Goal: Task Accomplishment & Management: Use online tool/utility

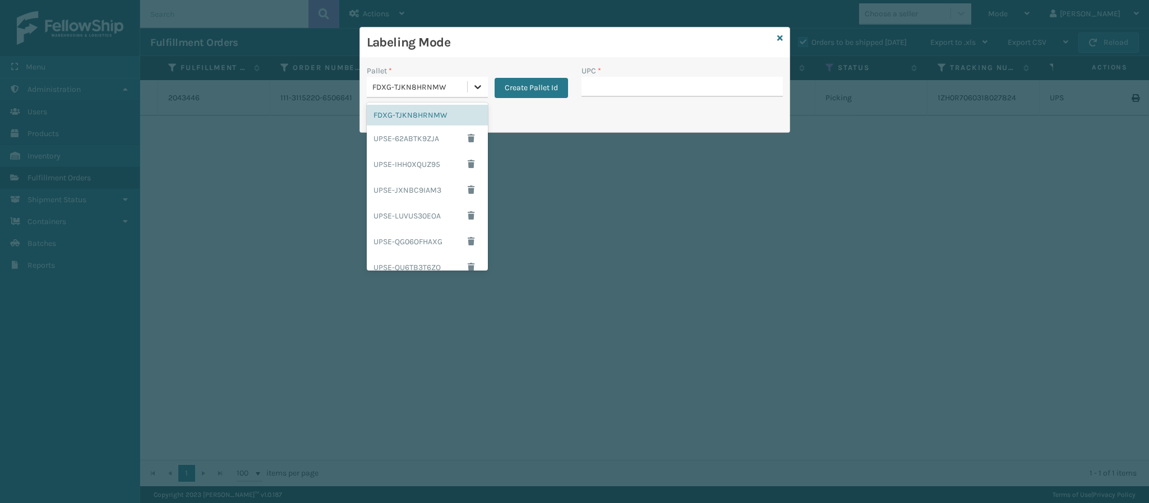
click at [478, 89] on icon at bounding box center [477, 86] width 11 height 11
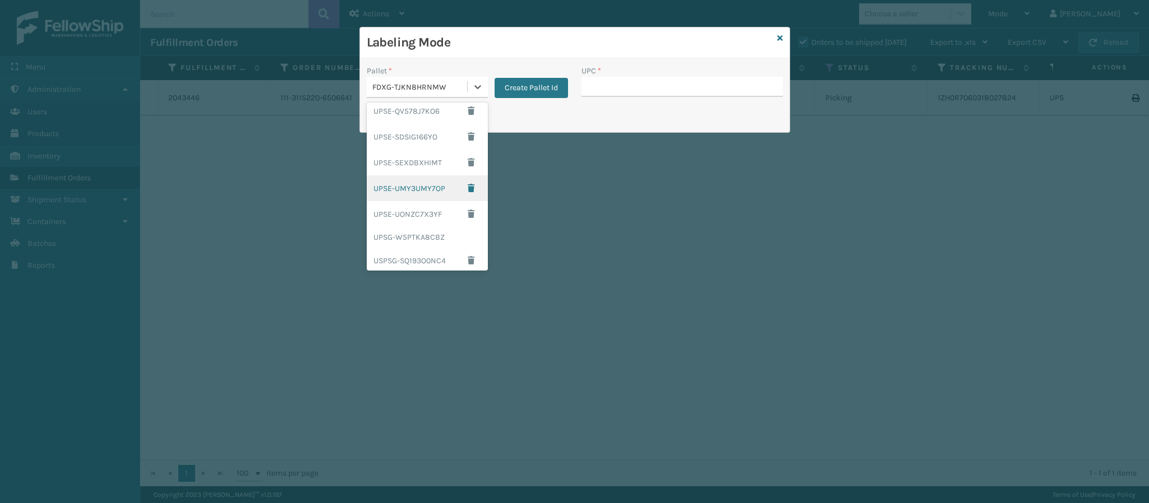
scroll to position [187, 0]
click at [439, 230] on div "UPSG-W5PTKA8CBZ" at bounding box center [427, 233] width 121 height 21
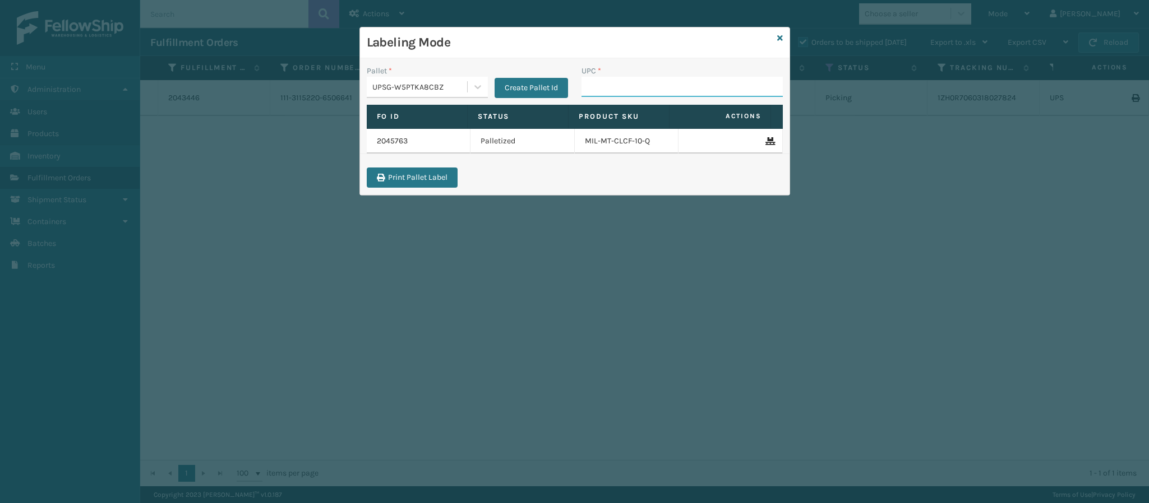
click at [599, 90] on input "UPC *" at bounding box center [681, 87] width 201 height 20
type input "840985124113"
type input "84098511790"
type input "840985117900"
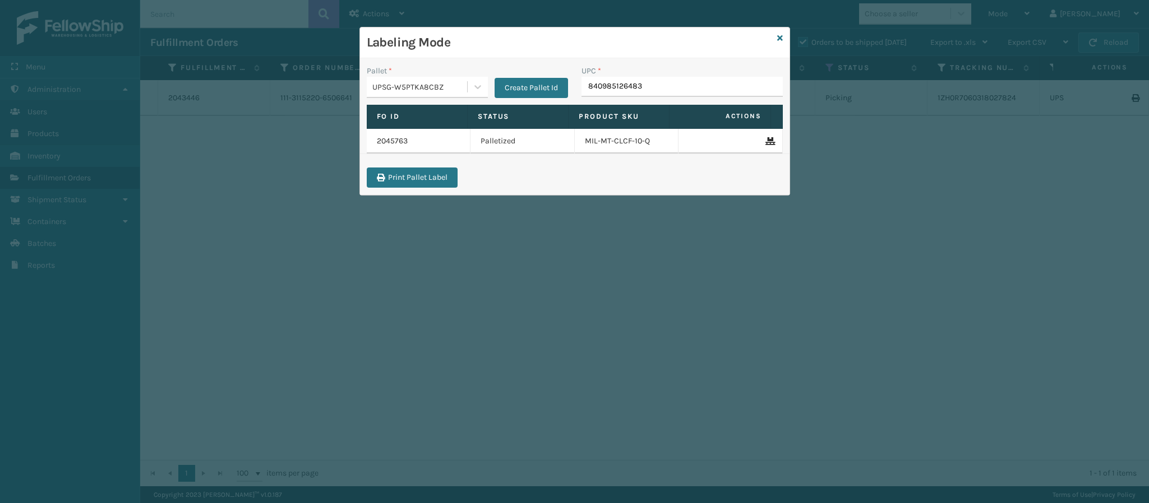
type input "840985126483"
type input "840985118686"
type input "84098512562"
type input "8409851256"
type input "84998600950"
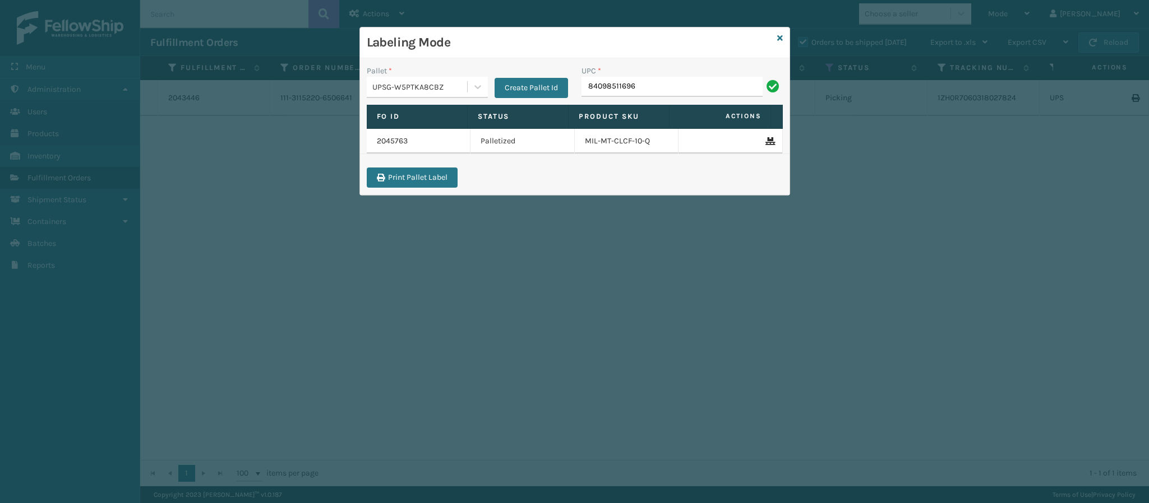
type input "840985116965"
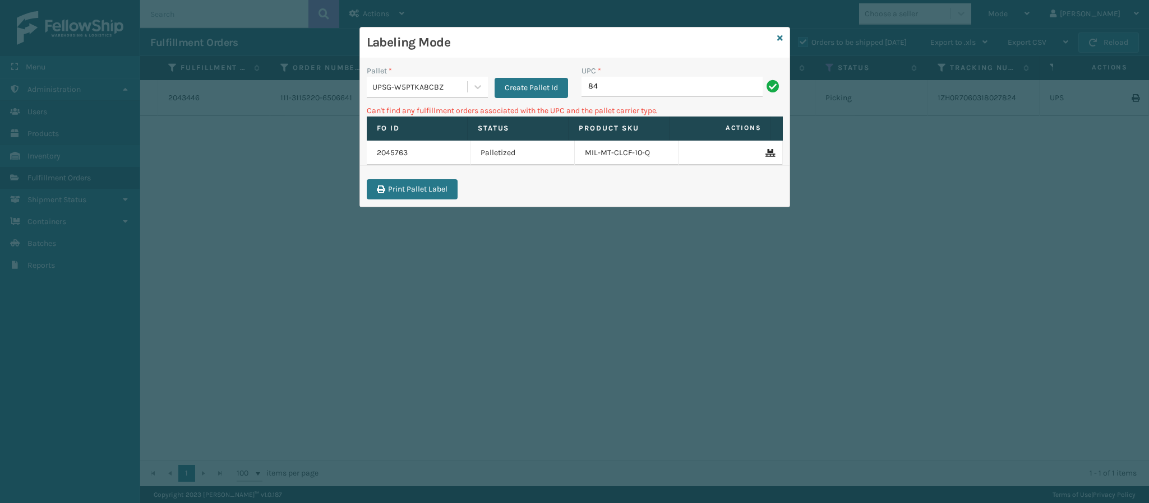
type input "8"
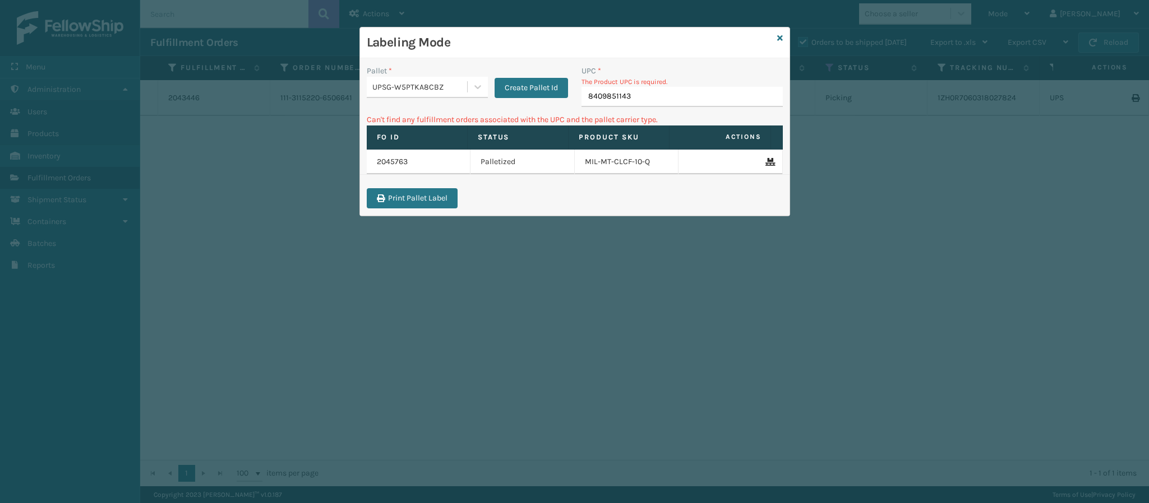
type input "84098511432"
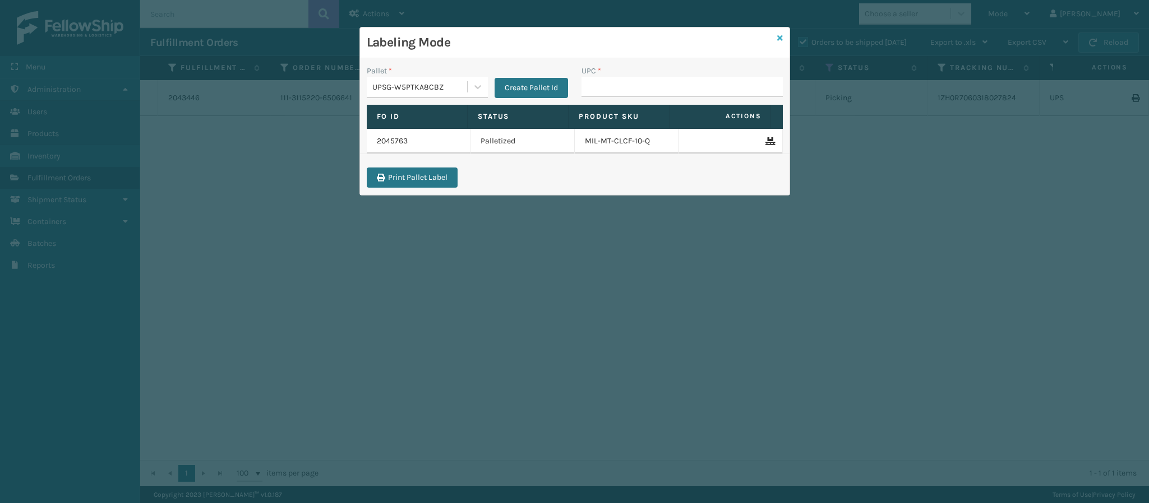
click at [779, 39] on icon at bounding box center [780, 38] width 6 height 8
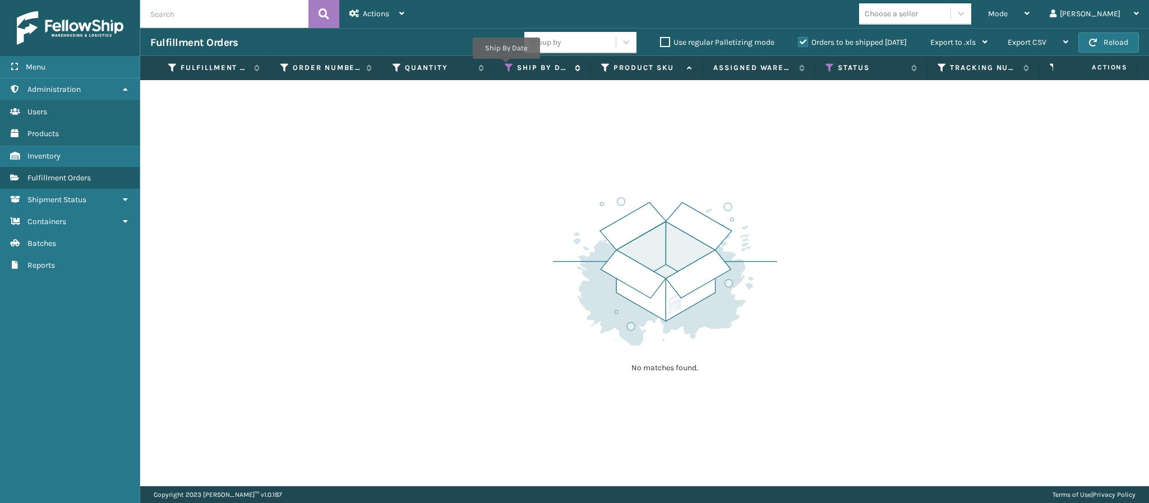
click at [506, 67] on icon at bounding box center [508, 68] width 9 height 10
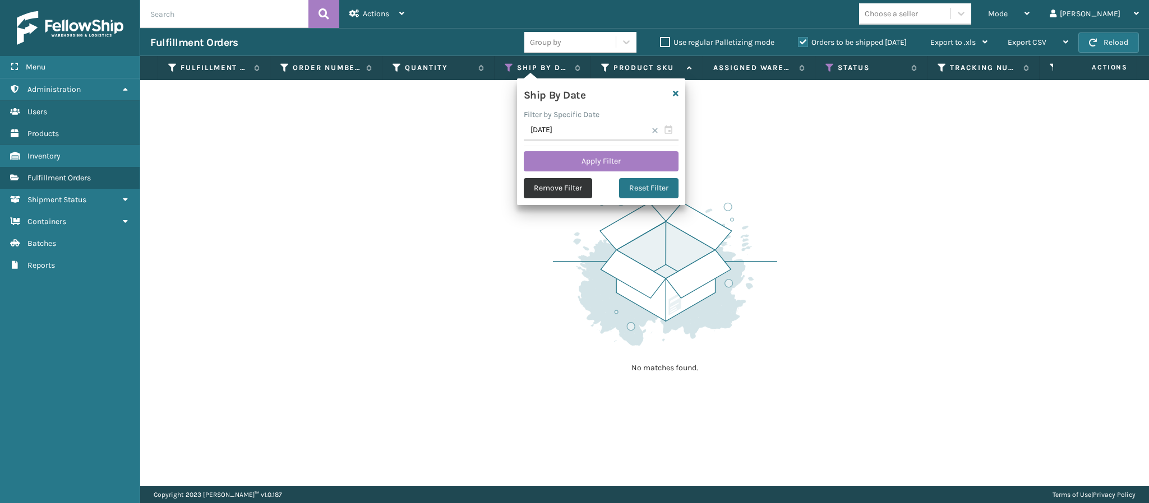
click at [569, 184] on button "Remove Filter" at bounding box center [558, 188] width 68 height 20
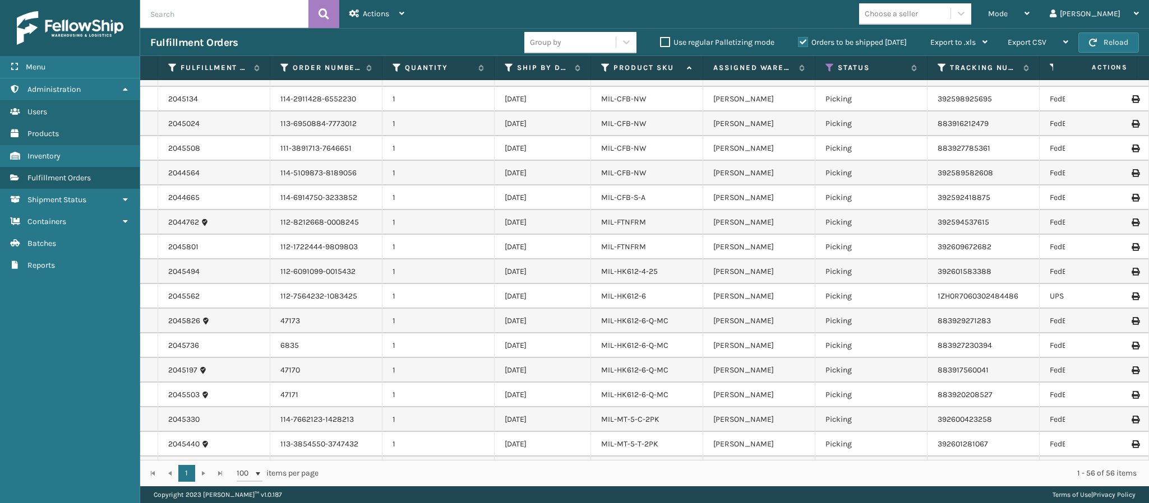
scroll to position [776, 0]
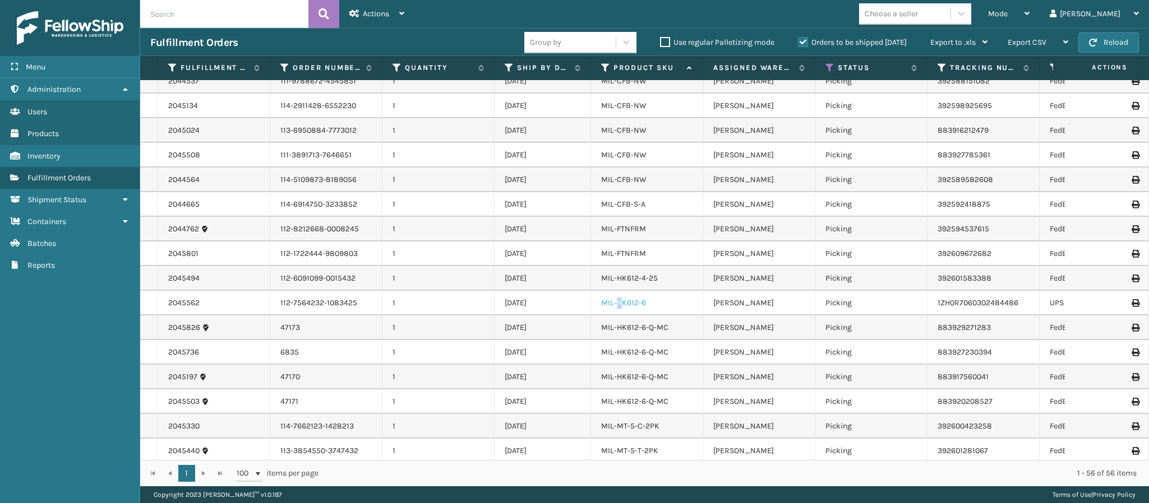
click at [618, 299] on link "MIL-HK612-6" at bounding box center [623, 303] width 45 height 10
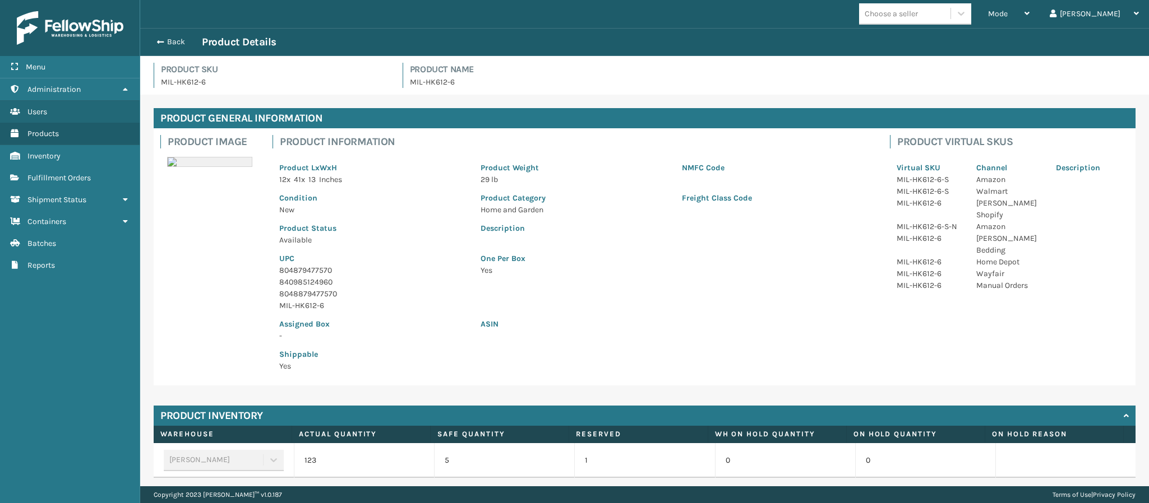
click at [328, 269] on p "804879477570" at bounding box center [373, 271] width 188 height 12
copy p "804879477570"
click at [167, 45] on button "Back" at bounding box center [176, 42] width 52 height 10
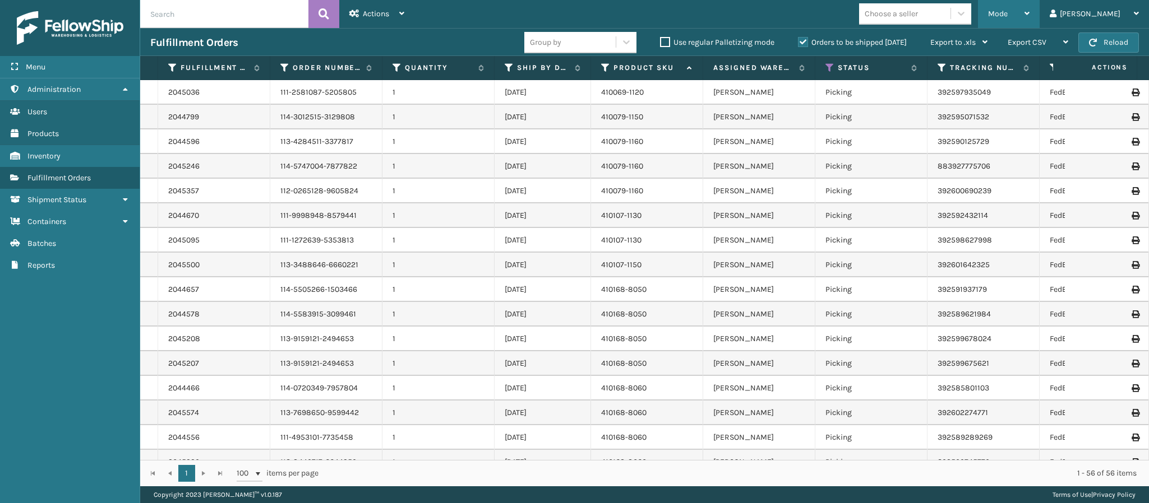
click at [1029, 12] on div "Mode" at bounding box center [1008, 14] width 41 height 28
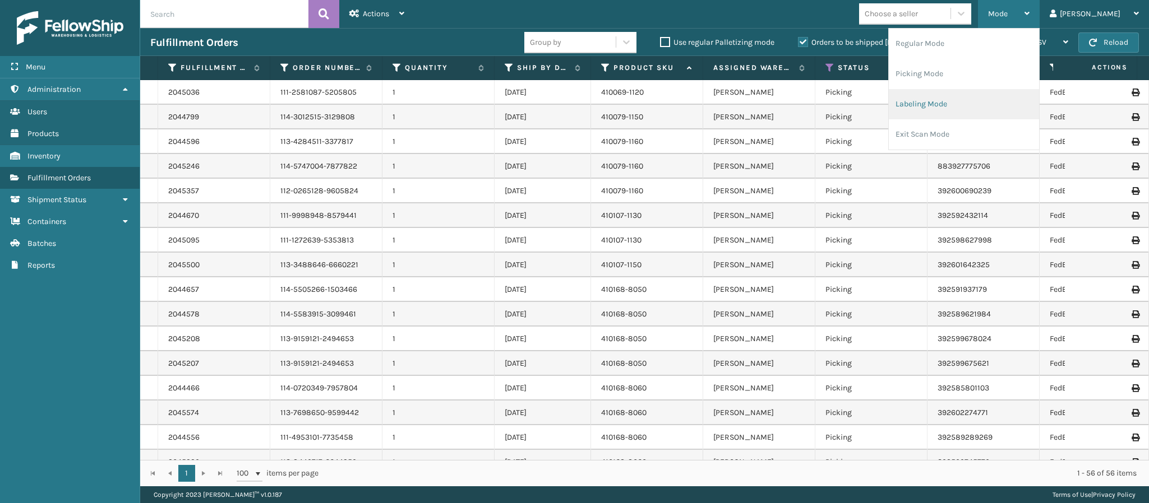
click at [1004, 105] on li "Labeling Mode" at bounding box center [963, 104] width 150 height 30
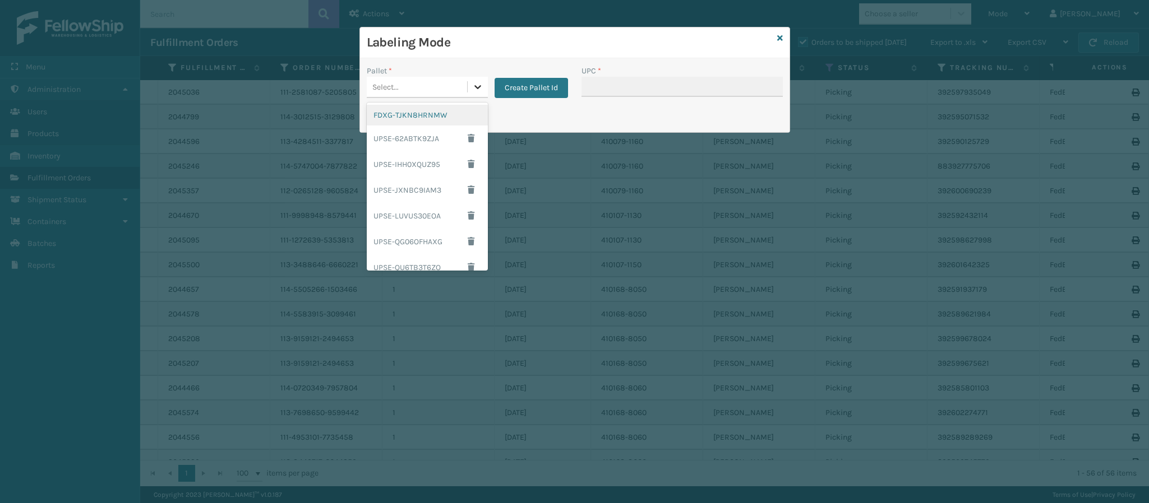
click at [486, 86] on div at bounding box center [477, 87] width 20 height 20
click at [434, 229] on div "UPSG-W5PTKA8CBZ" at bounding box center [427, 233] width 121 height 21
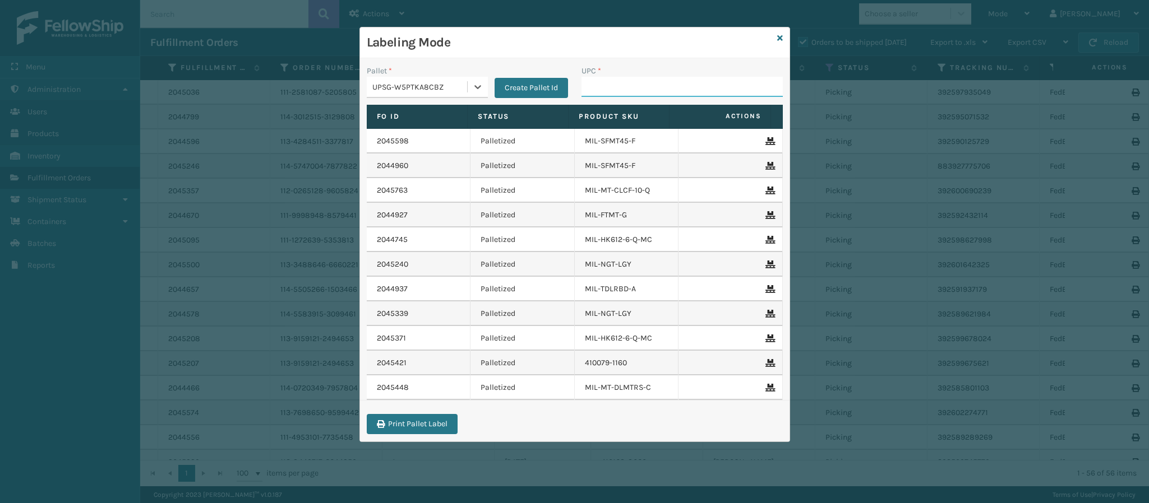
click at [635, 96] on input "UPC *" at bounding box center [681, 87] width 201 height 20
paste input "804879477570"
type input "804879477570"
click at [779, 41] on icon at bounding box center [780, 38] width 6 height 8
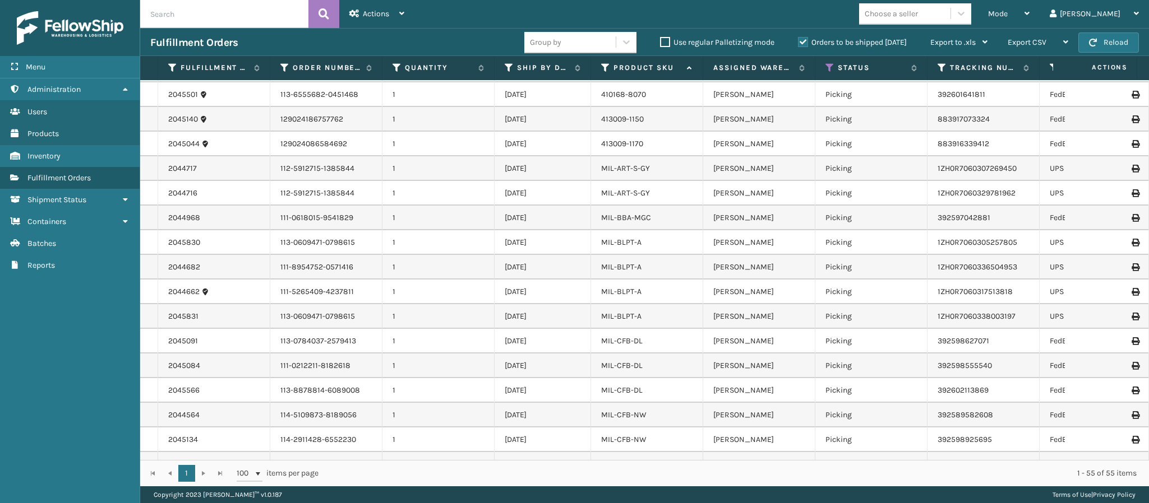
scroll to position [437, 0]
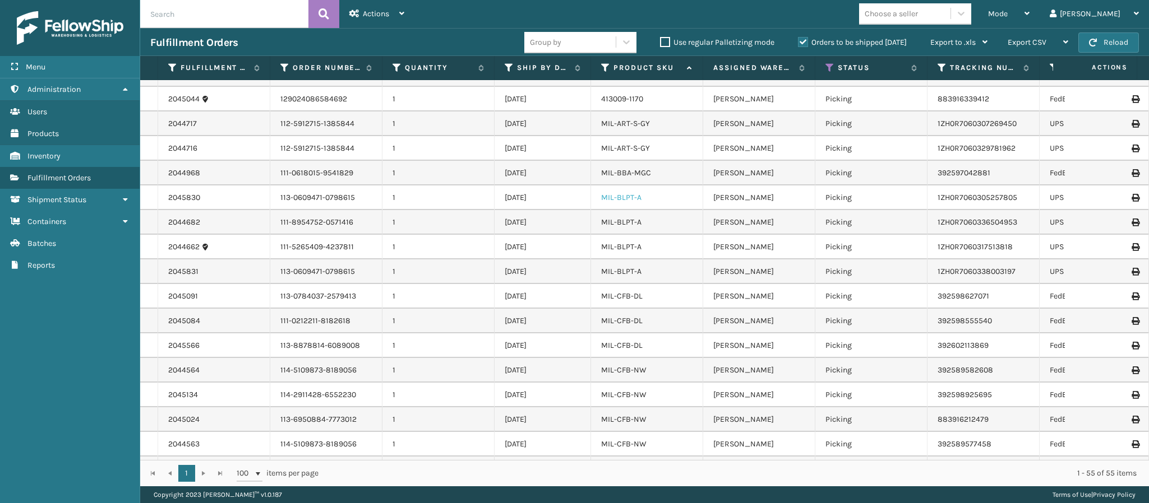
click at [618, 199] on link "MIL-BLPT-A" at bounding box center [621, 198] width 40 height 10
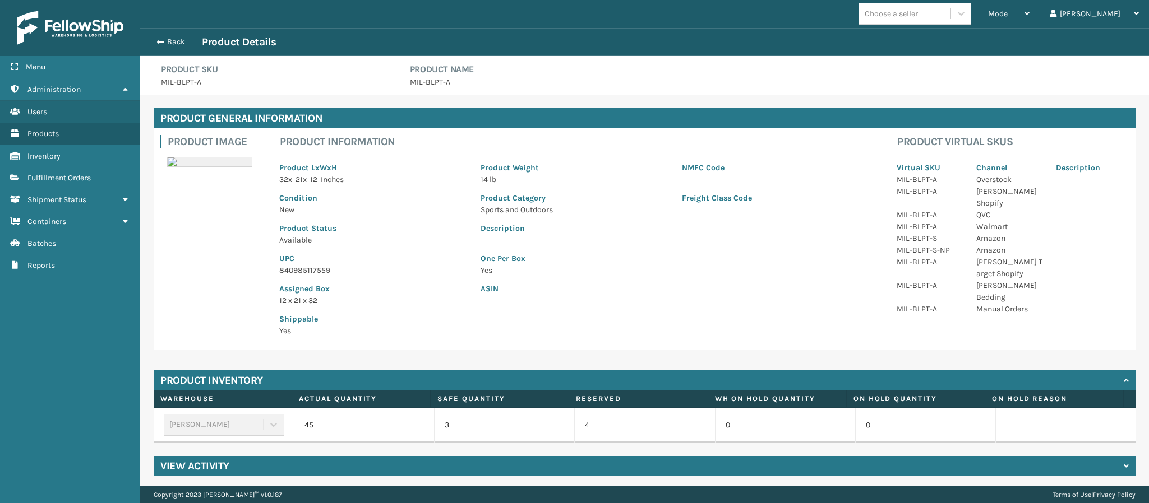
click at [328, 267] on p "840985117559" at bounding box center [373, 271] width 188 height 12
copy p "840985117559"
click at [169, 38] on button "Back" at bounding box center [176, 42] width 52 height 10
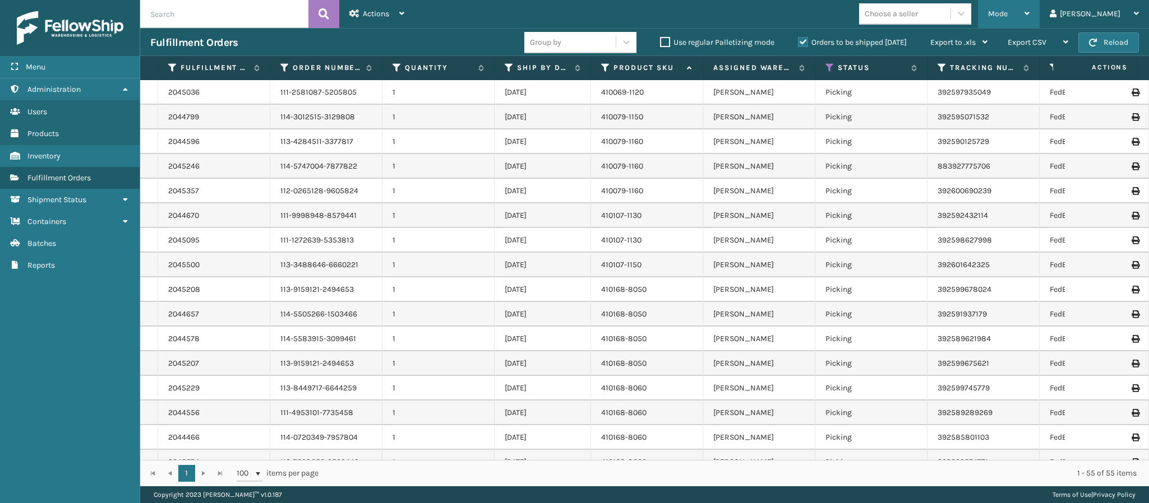
click at [1029, 16] on icon at bounding box center [1026, 14] width 5 height 8
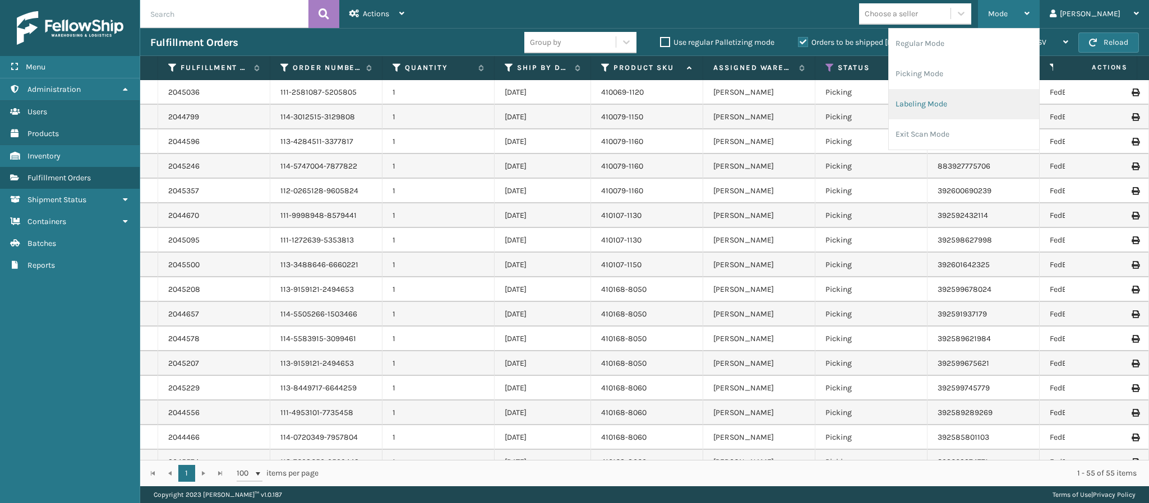
click at [989, 103] on li "Labeling Mode" at bounding box center [963, 104] width 150 height 30
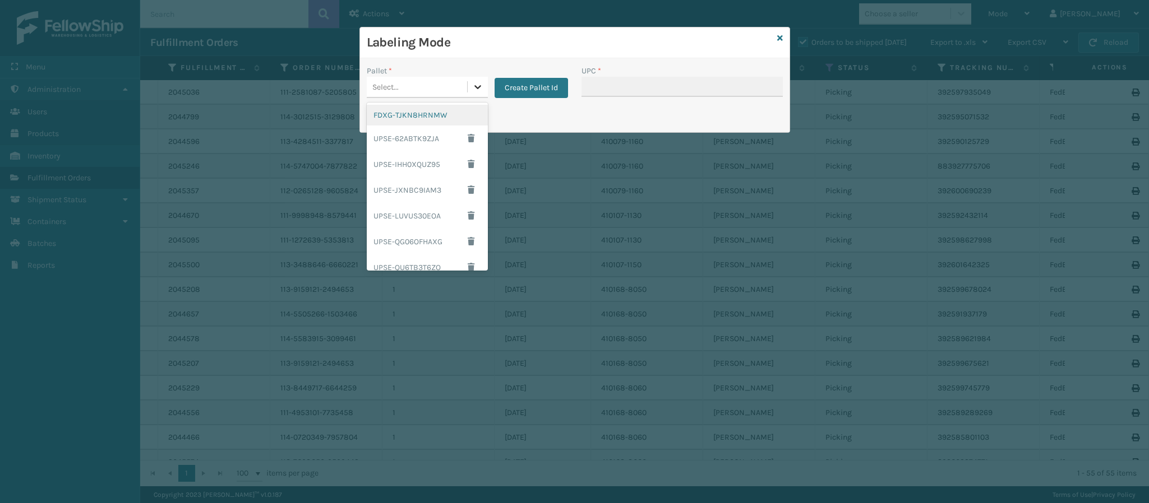
click at [474, 93] on div at bounding box center [477, 87] width 20 height 20
click at [419, 234] on div "UPSG-W5PTKA8CBZ" at bounding box center [427, 233] width 121 height 21
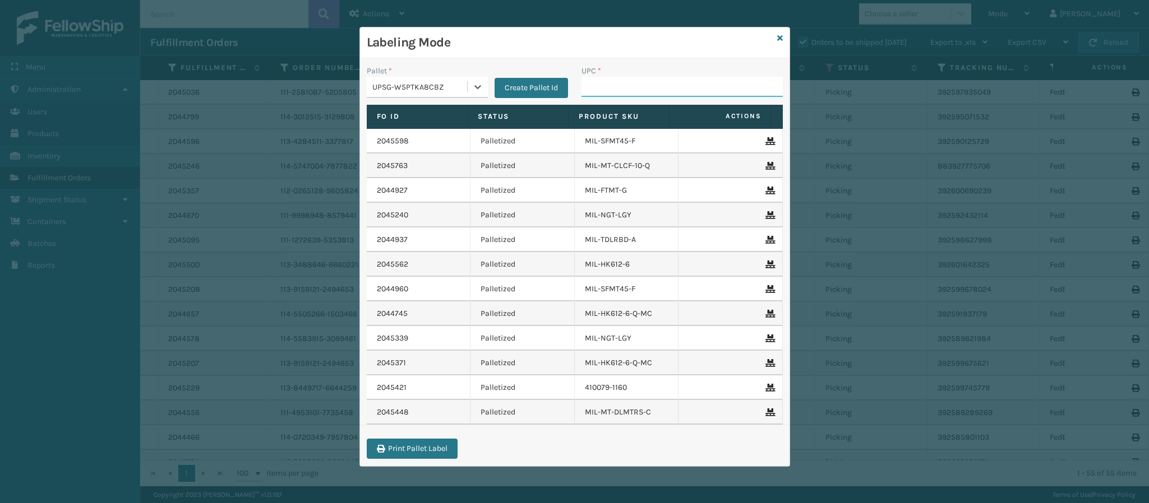
click at [614, 94] on input "UPC *" at bounding box center [681, 87] width 201 height 20
paste input "840985117559"
type input "840985117559"
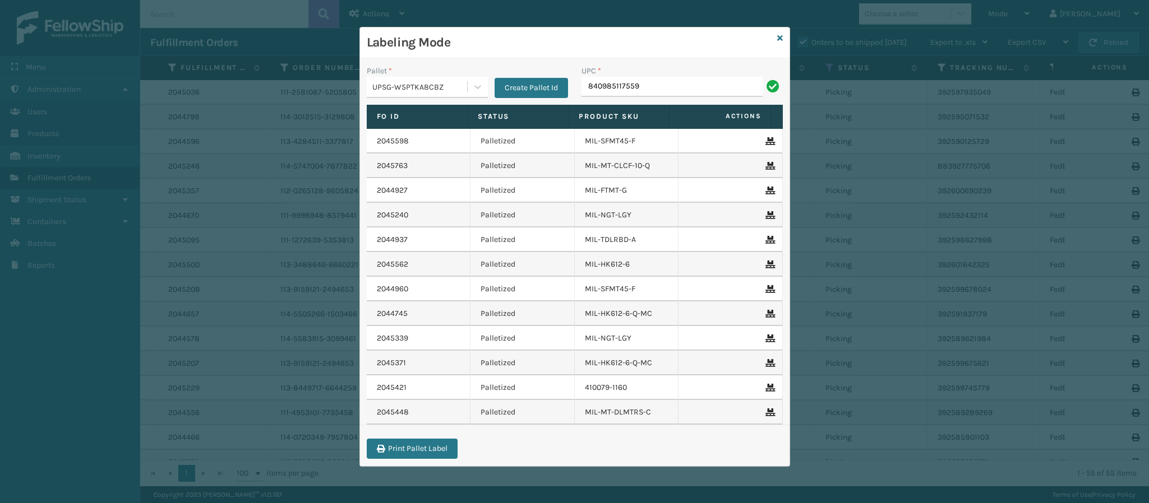
click at [614, 94] on input "840985117559" at bounding box center [671, 87] width 181 height 20
type input "840985117559"
click at [775, 34] on div "Labeling Mode" at bounding box center [574, 42] width 429 height 31
click at [780, 38] on icon at bounding box center [780, 38] width 6 height 8
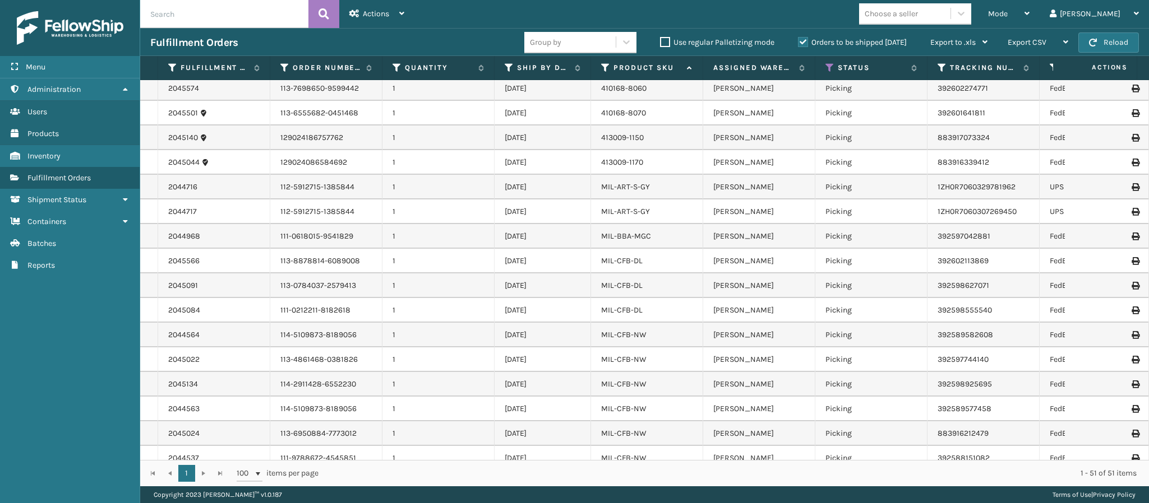
scroll to position [362, 0]
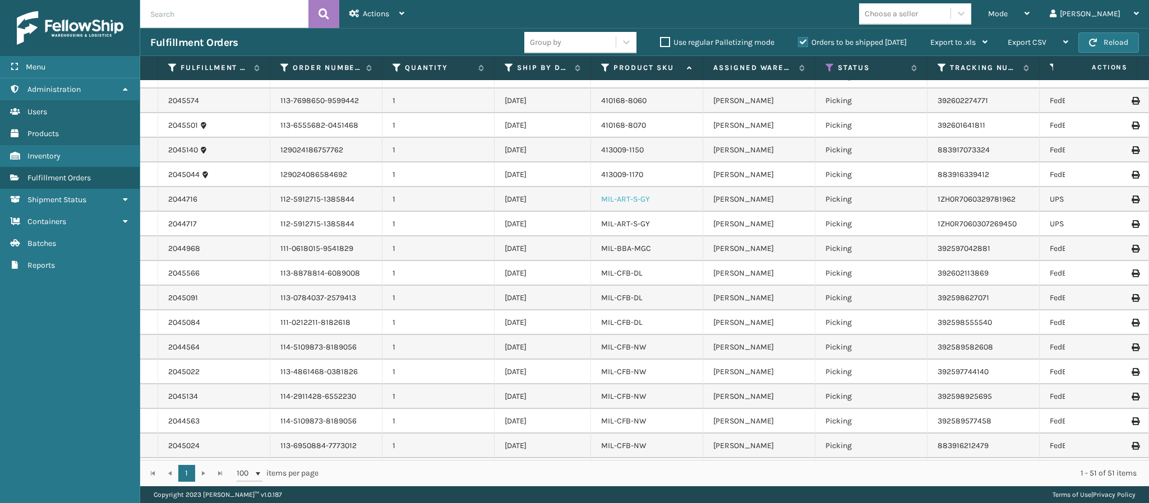
click at [621, 197] on link "MIL-ART-S-GY" at bounding box center [625, 200] width 49 height 10
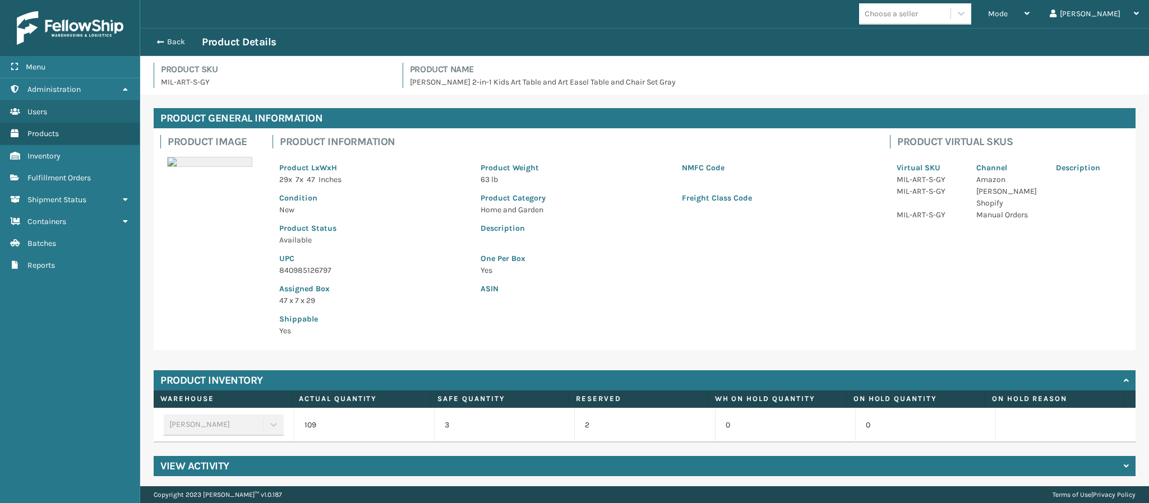
click at [330, 271] on p "840985126797" at bounding box center [373, 271] width 188 height 12
copy p "840985126797"
click at [160, 43] on span "button" at bounding box center [158, 42] width 7 height 8
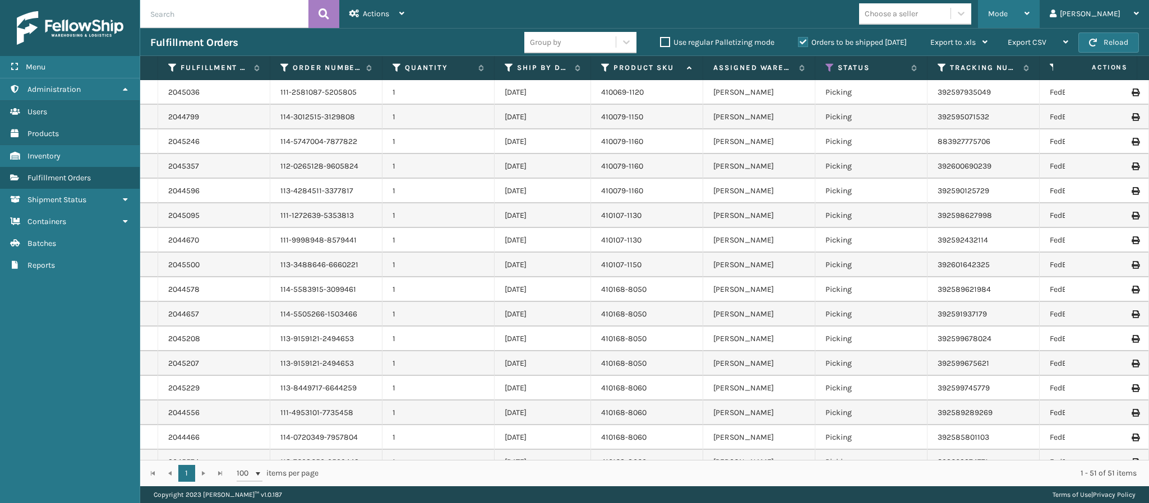
click at [1029, 17] on div "Mode" at bounding box center [1008, 14] width 41 height 28
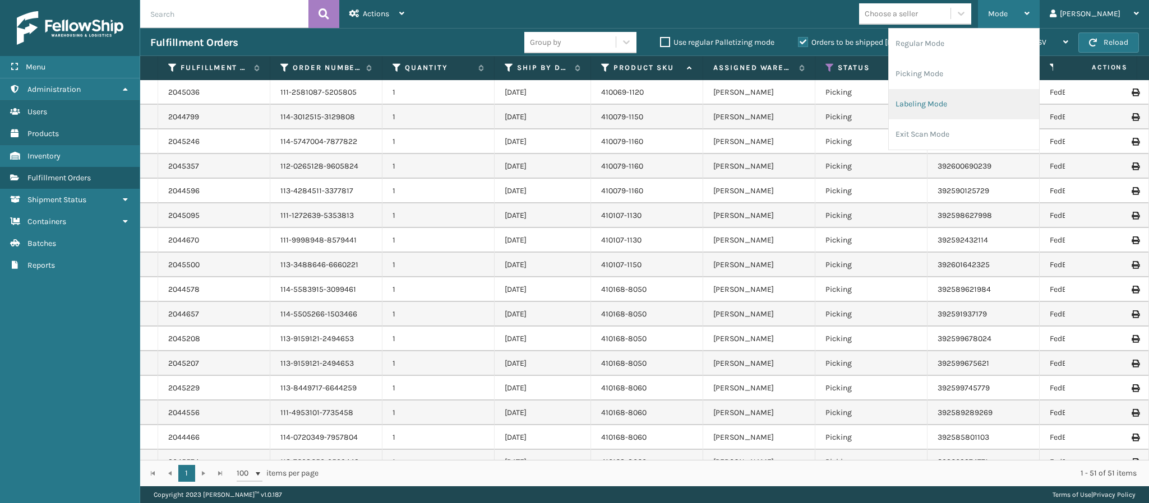
click at [1004, 91] on li "Labeling Mode" at bounding box center [963, 104] width 150 height 30
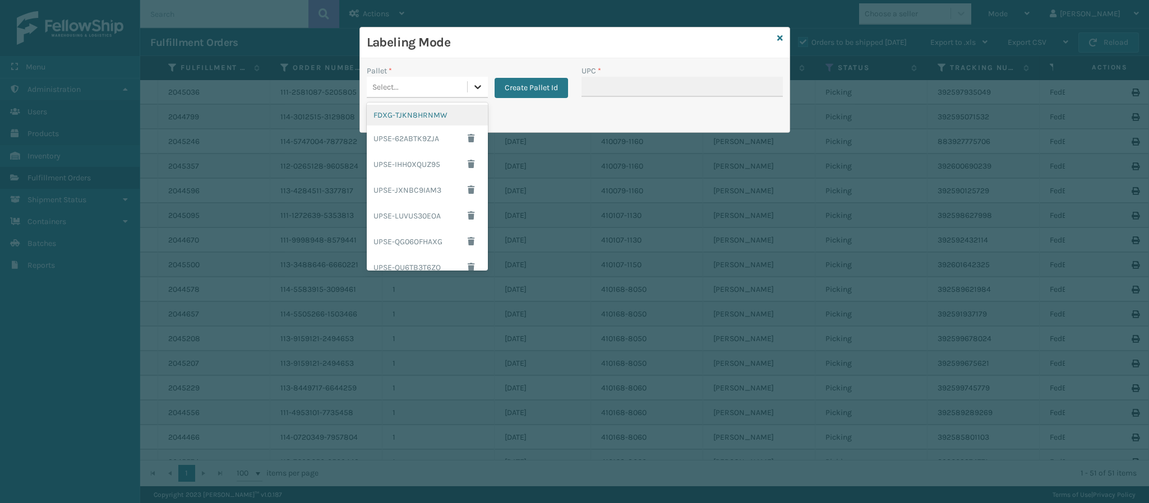
click at [470, 86] on div at bounding box center [477, 87] width 20 height 20
click at [428, 233] on div "UPSG-W5PTKA8CBZ" at bounding box center [427, 233] width 121 height 21
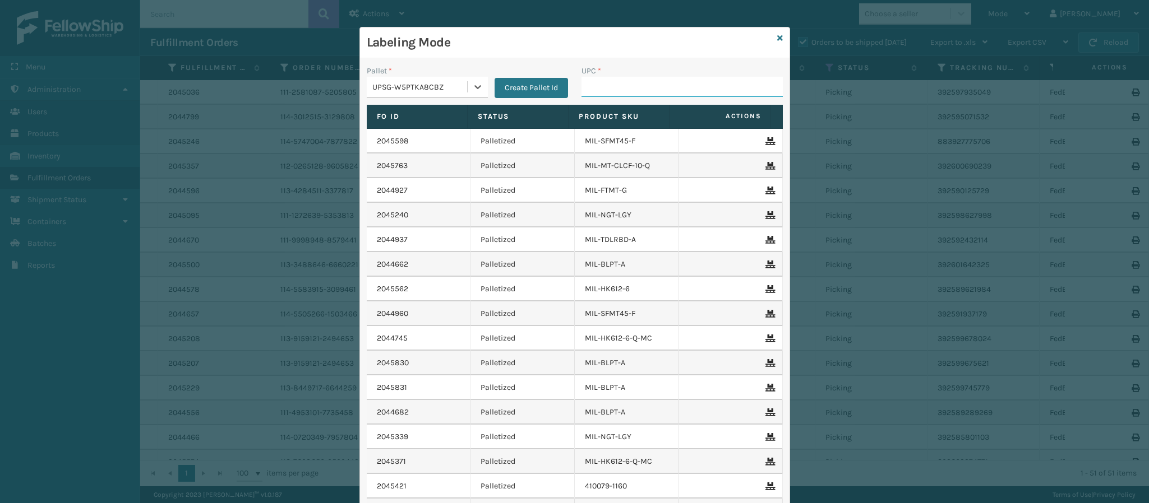
click at [581, 85] on input "UPC *" at bounding box center [681, 87] width 201 height 20
paste input "840985126797"
type input "840985126797"
click at [467, 100] on div "Pallet * UPSG-W5PTKA8CBZ Create Pallet Id" at bounding box center [467, 85] width 215 height 40
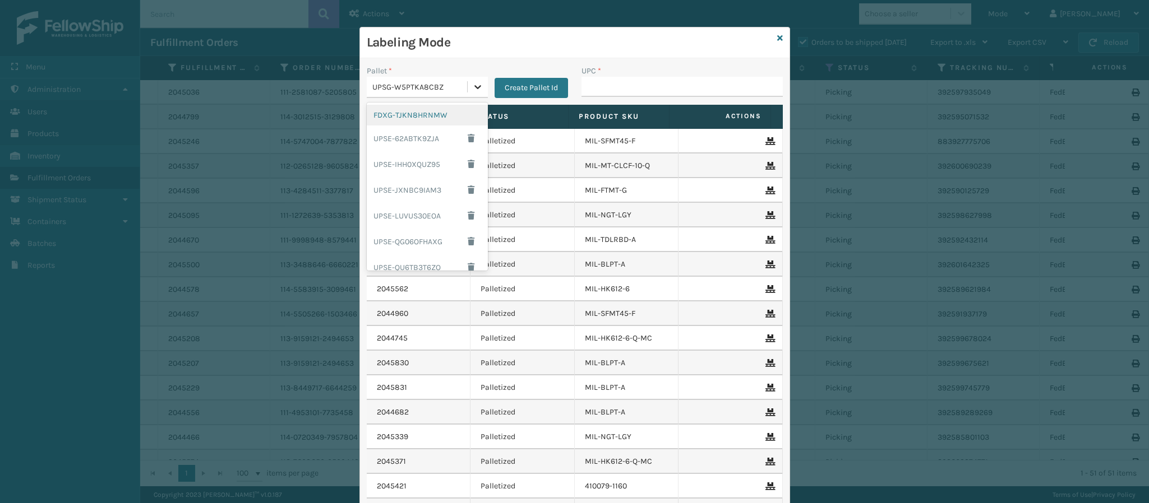
click at [474, 86] on icon at bounding box center [477, 87] width 7 height 4
click at [434, 117] on div "FDXG-TJKN8HRNMW" at bounding box center [427, 115] width 121 height 21
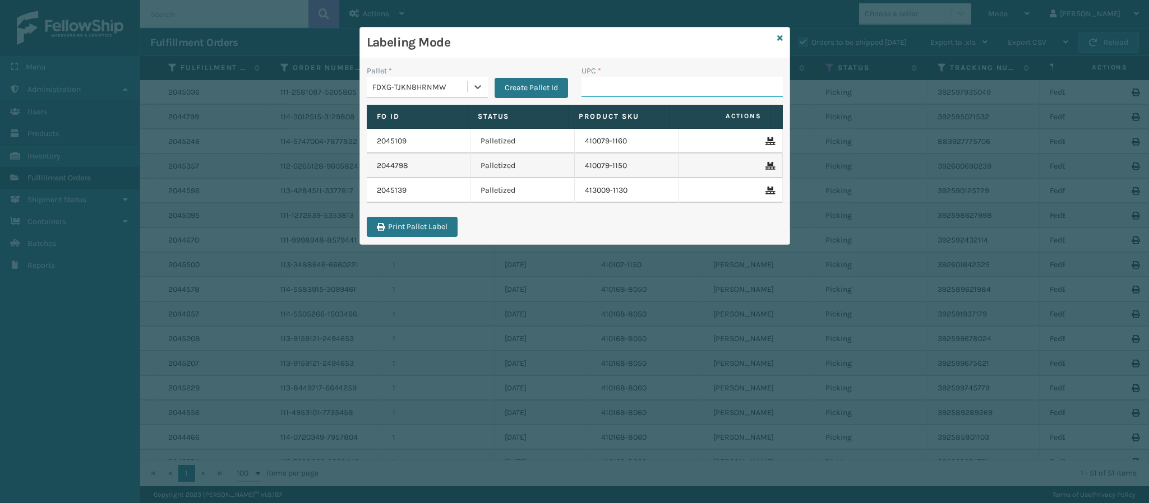
click at [598, 86] on input "UPC *" at bounding box center [681, 87] width 201 height 20
type input "84098511262"
type input "840985112622"
type input "840985112"
type input "840985115"
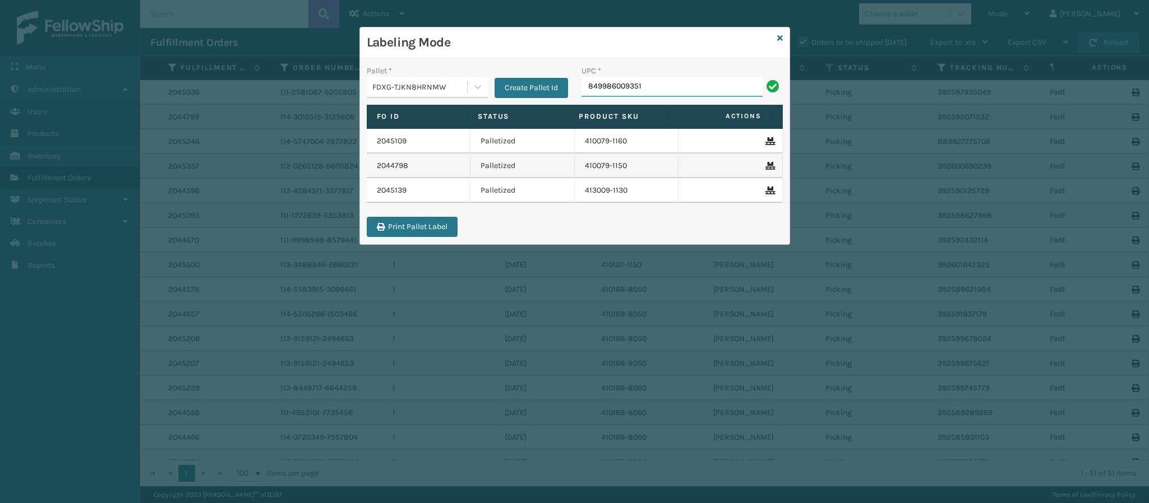
type input "849986009351"
type input "849986009375"
type input "840985125868"
type input "84998603391"
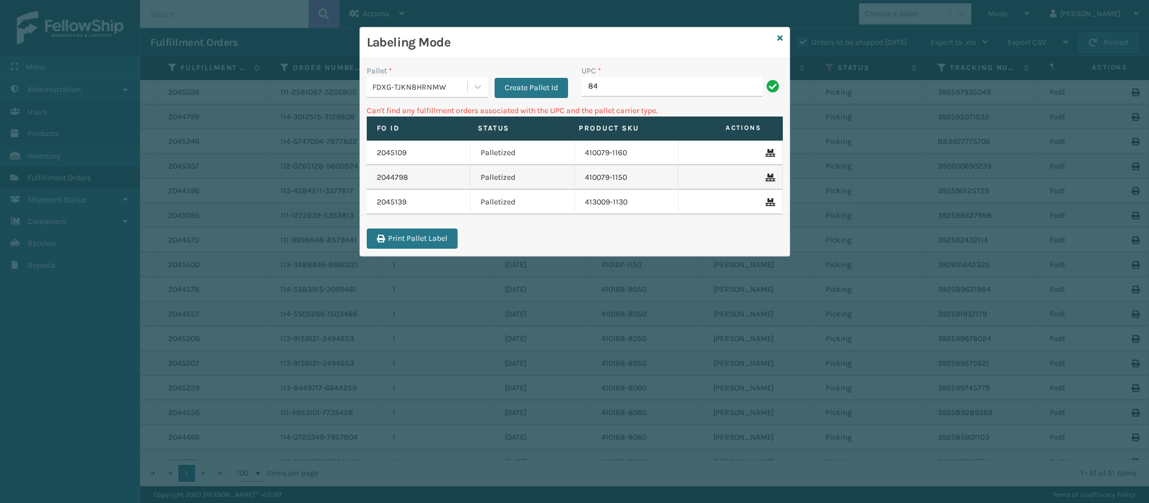
type input "8"
type input "410168-8070"
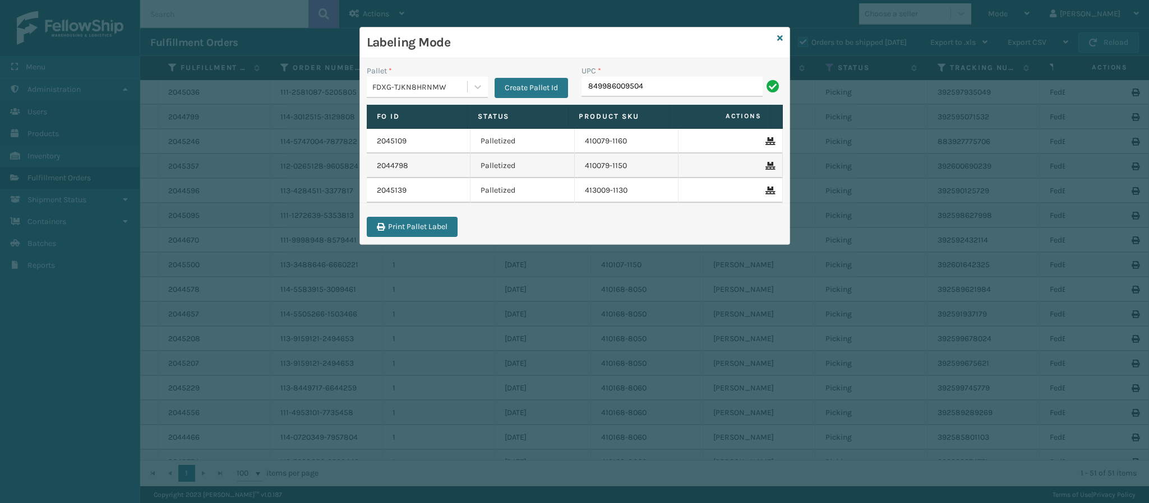
type input "849986009504"
type input "8499860094"
type input "84998600950"
type input "849986009504"
type input "849986014034"
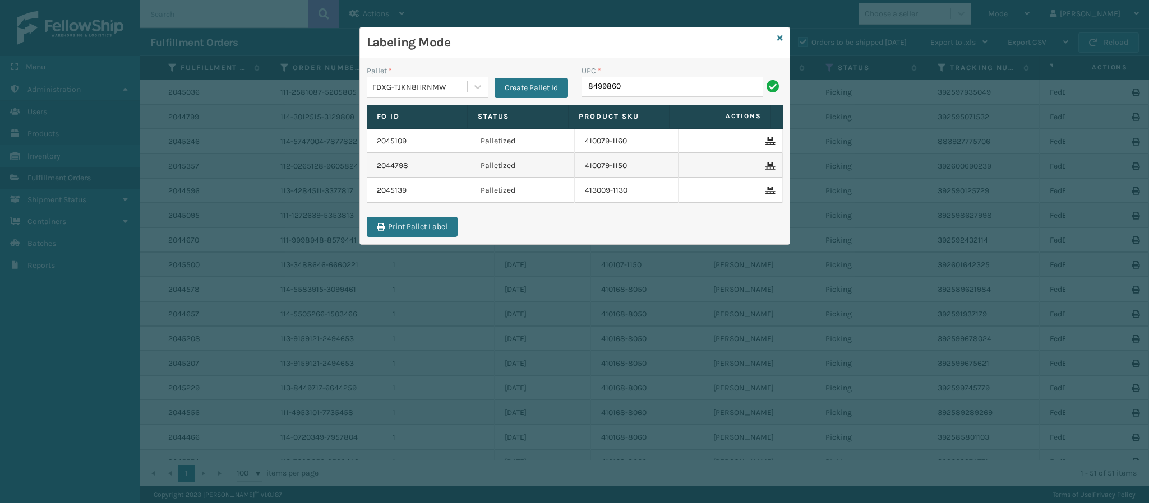
type input "84998600"
click at [784, 42] on div "Labeling Mode" at bounding box center [574, 42] width 429 height 31
click at [777, 38] on icon at bounding box center [780, 38] width 6 height 8
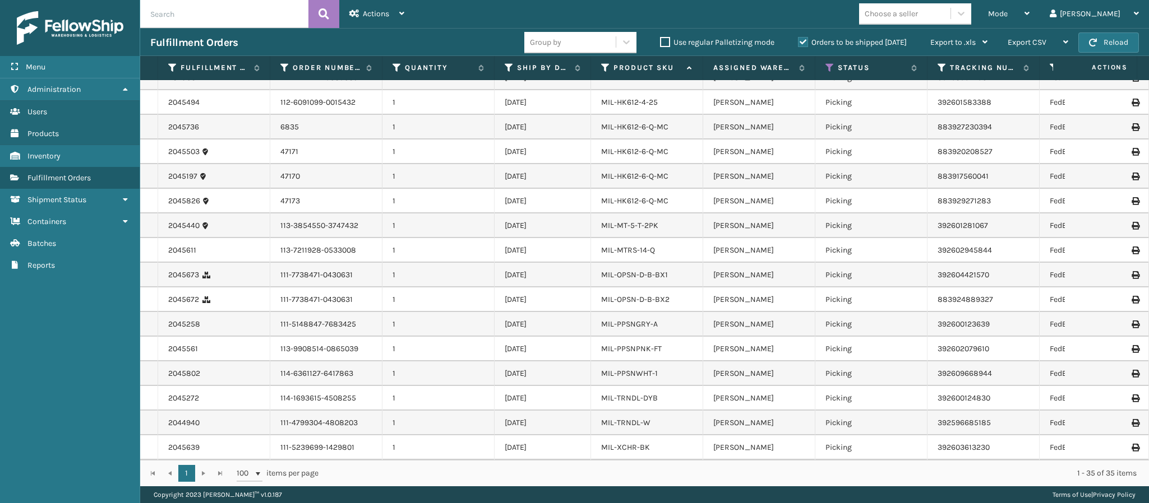
scroll to position [478, 0]
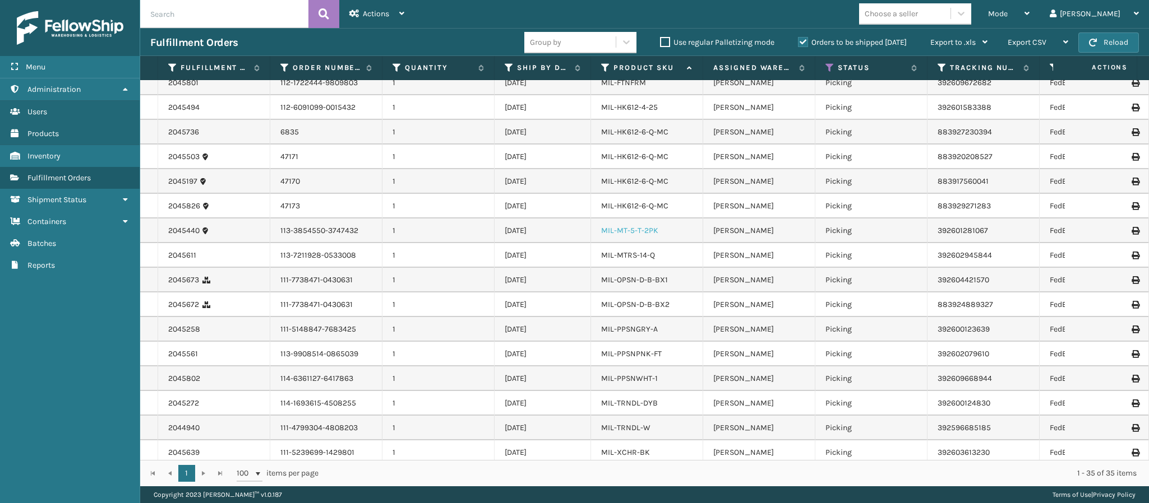
click at [633, 232] on link "MIL-MT-5-T-2PK" at bounding box center [629, 231] width 57 height 10
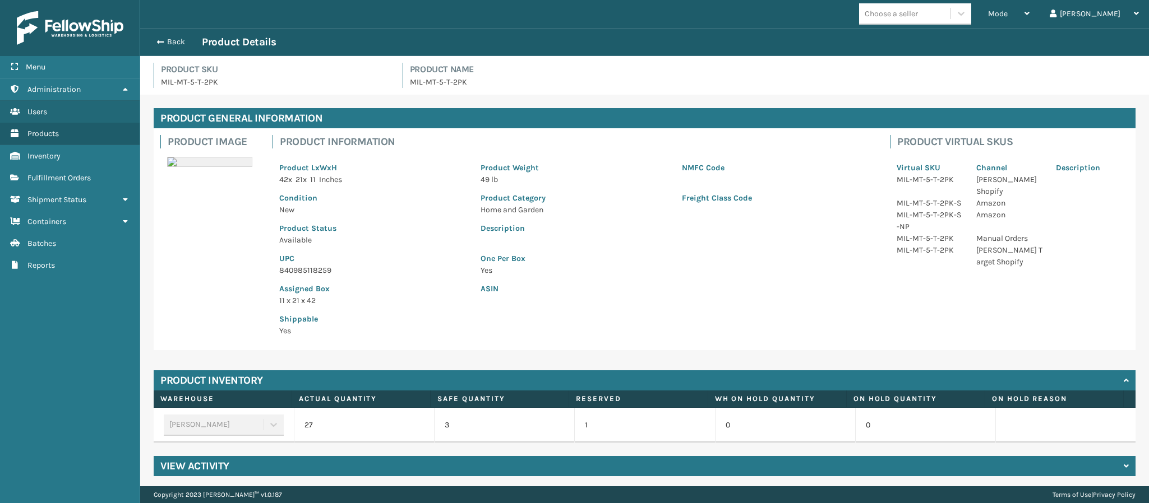
click at [328, 268] on p "840985118259" at bounding box center [373, 271] width 188 height 12
copy p "840985118259"
drag, startPoint x: 170, startPoint y: 34, endPoint x: 166, endPoint y: 39, distance: 6.1
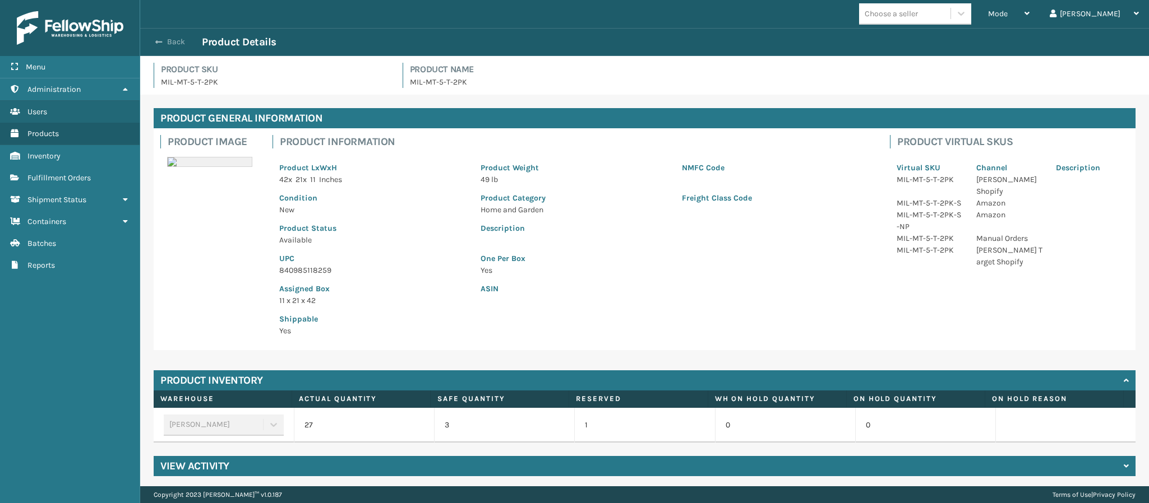
click at [167, 38] on div "Back Product Details" at bounding box center [644, 42] width 1008 height 28
click at [166, 39] on button "Back" at bounding box center [176, 42] width 52 height 10
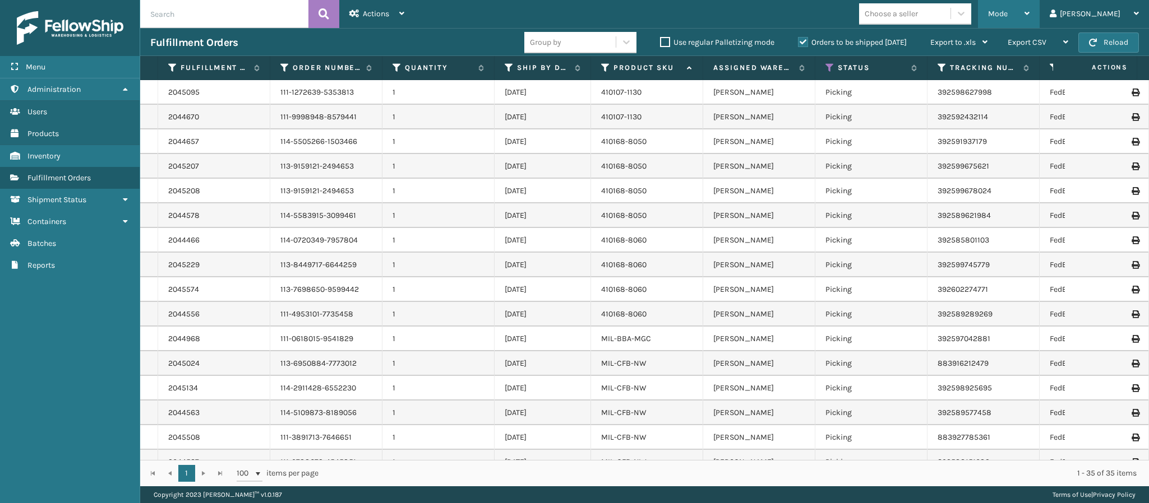
click at [1029, 19] on div "Mode" at bounding box center [1008, 14] width 41 height 28
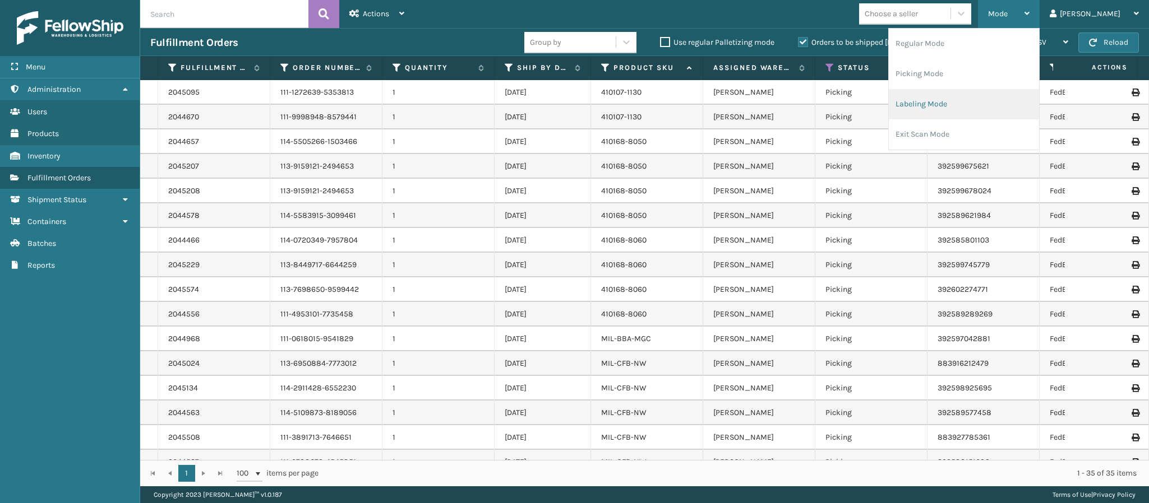
click at [989, 113] on li "Labeling Mode" at bounding box center [963, 104] width 150 height 30
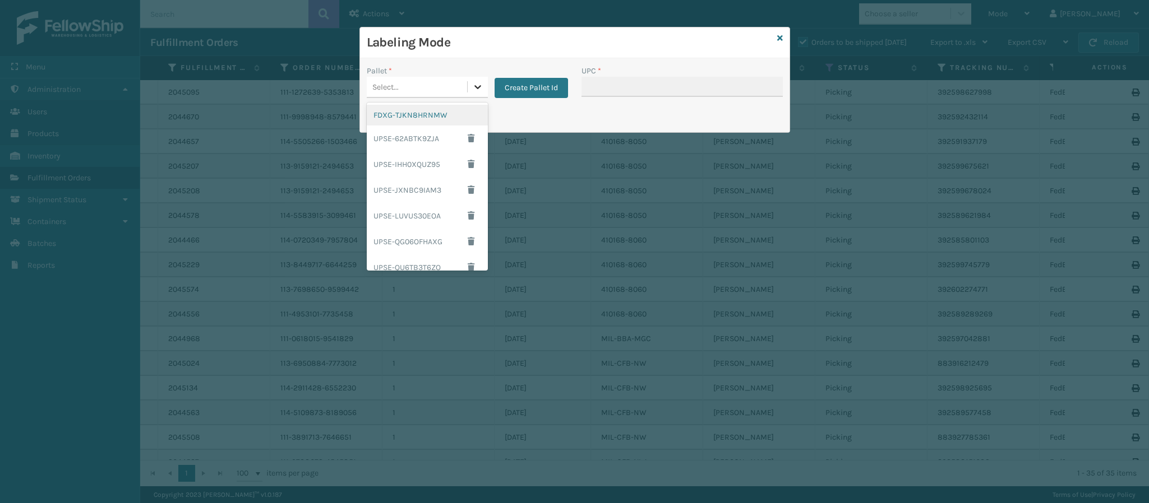
click at [483, 87] on div at bounding box center [477, 87] width 20 height 20
click at [417, 122] on div "FDXG-TJKN8HRNMW" at bounding box center [427, 115] width 121 height 21
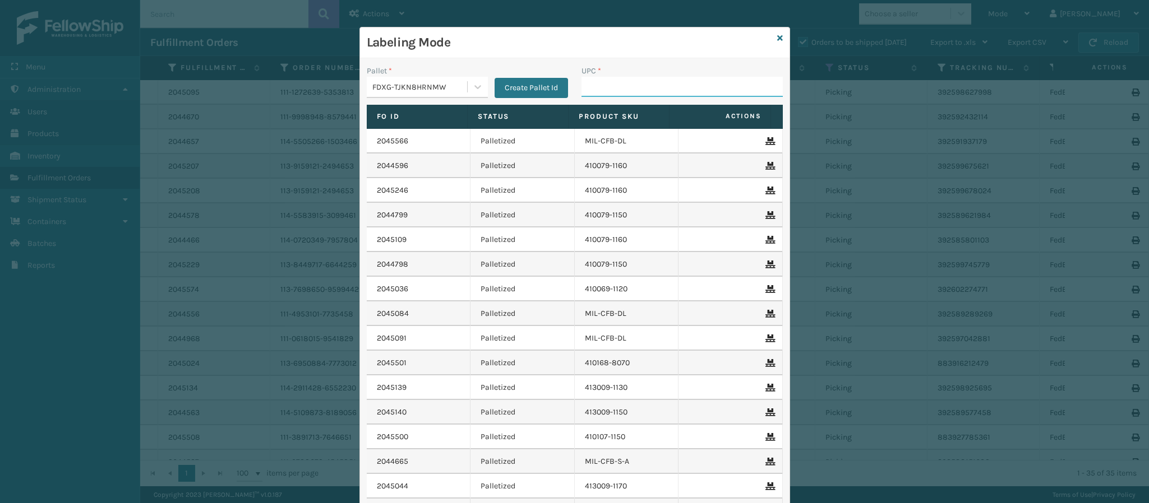
click at [606, 91] on input "UPC *" at bounding box center [681, 87] width 201 height 20
paste input "840985118259"
type input "840985118259"
type input "80487948629"
click at [777, 39] on icon at bounding box center [780, 38] width 6 height 8
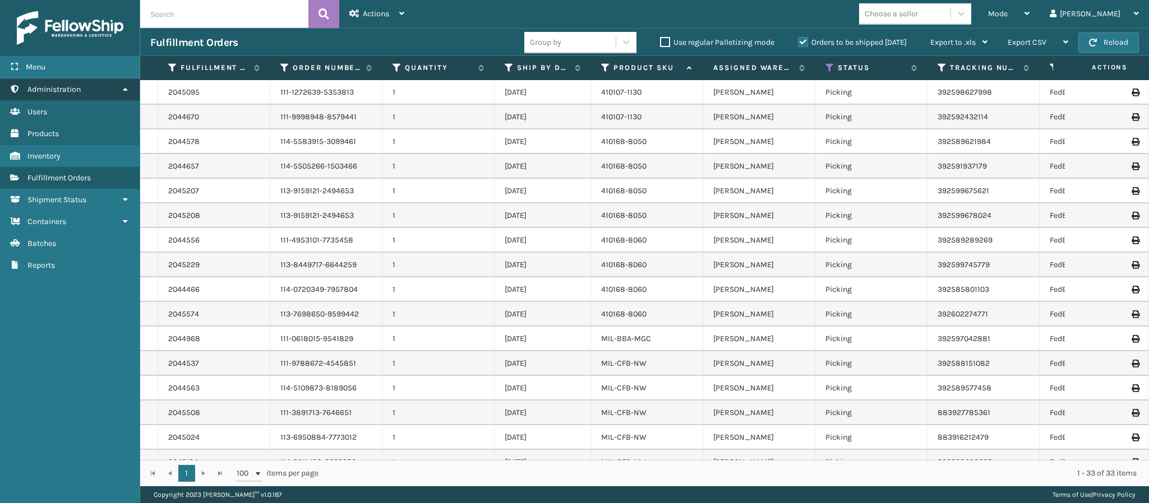
click at [50, 91] on span "Administration" at bounding box center [53, 90] width 53 height 10
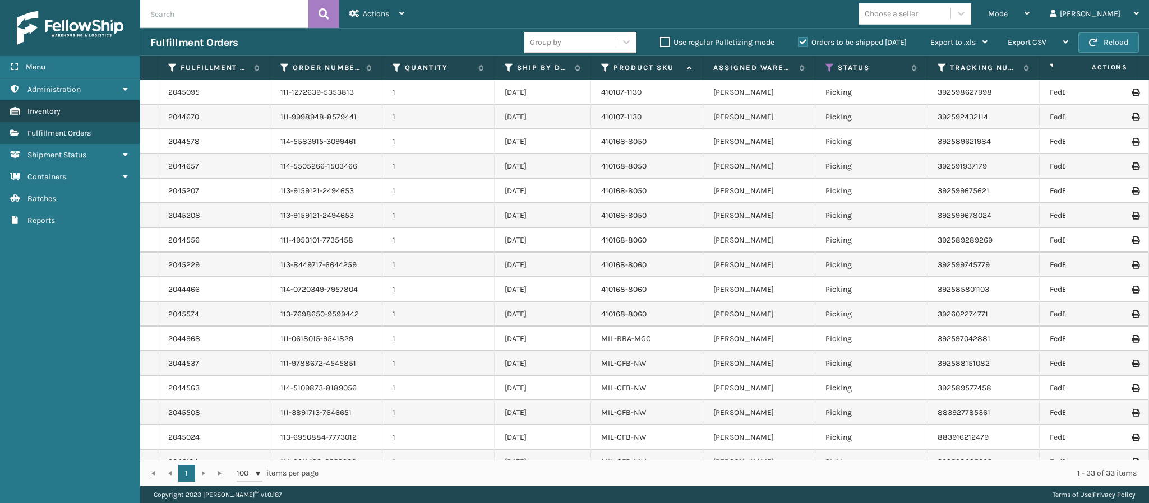
click at [49, 108] on span "Inventory" at bounding box center [43, 112] width 33 height 10
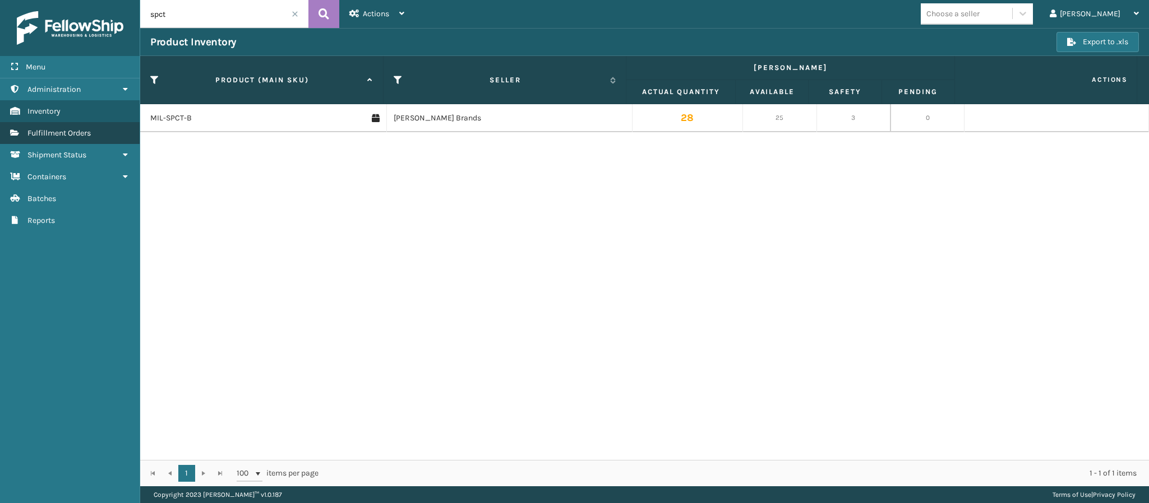
click at [103, 136] on link "Fulfillment Orders" at bounding box center [70, 133] width 140 height 22
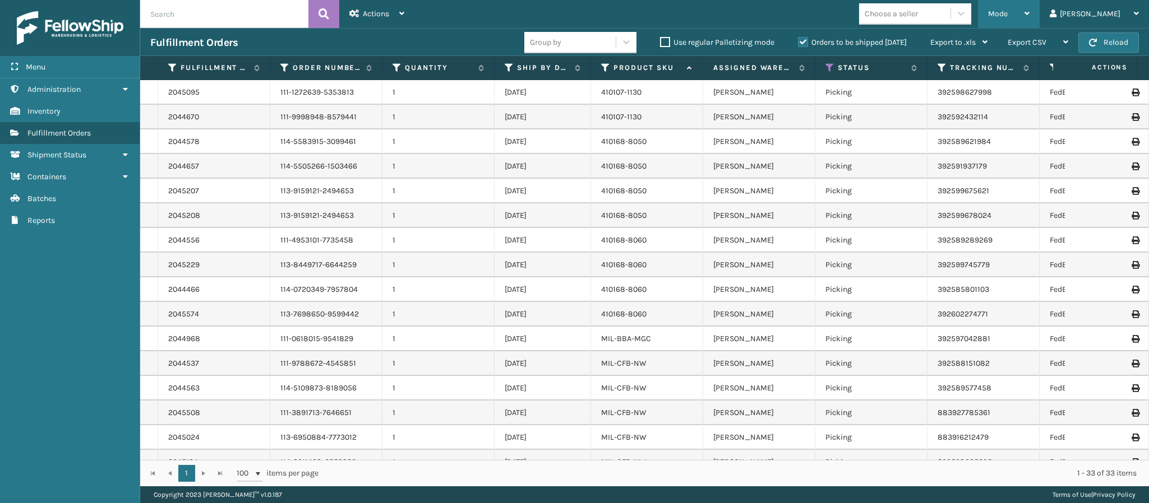
click at [1039, 21] on div "Mode Regular Mode Picking Mode Labeling Mode Exit Scan Mode" at bounding box center [1009, 14] width 62 height 28
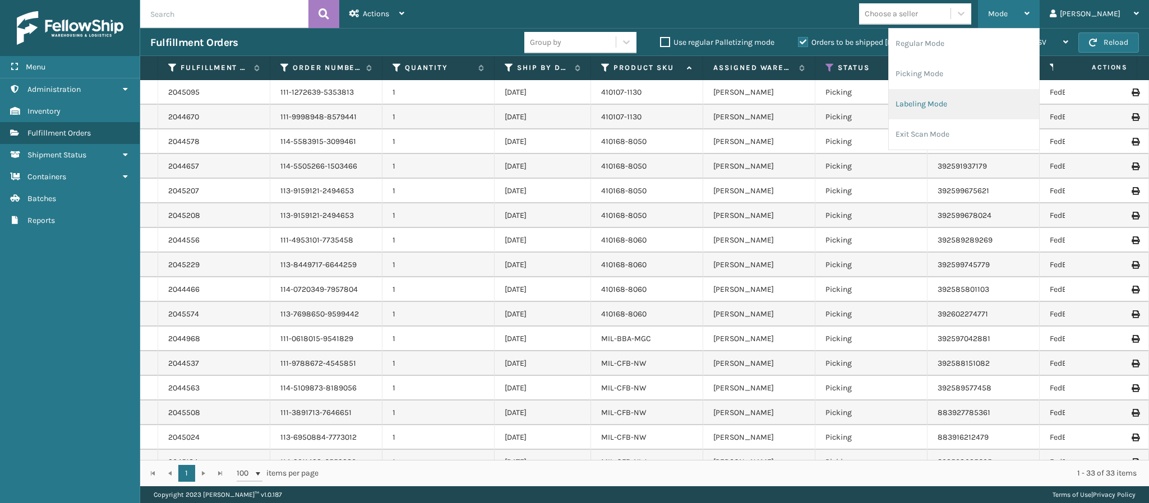
click at [964, 96] on li "Labeling Mode" at bounding box center [963, 104] width 150 height 30
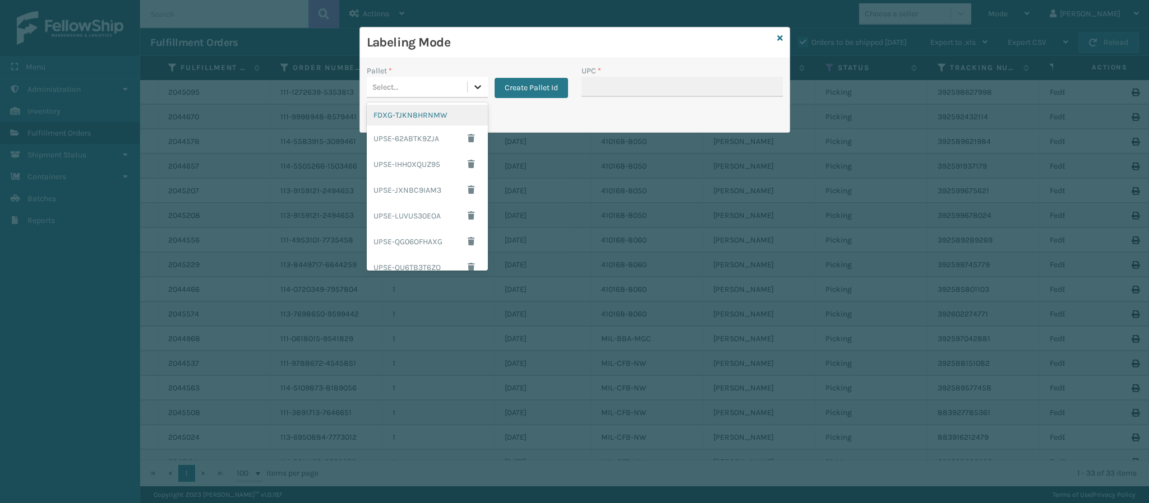
click at [478, 93] on div at bounding box center [477, 87] width 20 height 20
click at [430, 118] on div "FDXG-TJKN8HRNMW" at bounding box center [427, 115] width 121 height 21
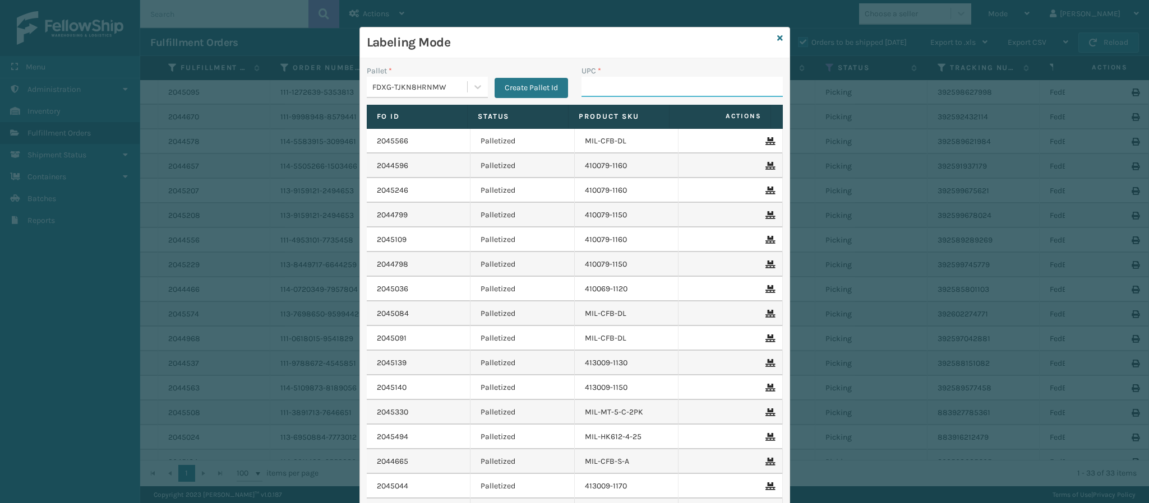
click at [632, 82] on input "UPC *" at bounding box center [681, 87] width 201 height 20
type input "840985124113"
click at [777, 41] on icon at bounding box center [780, 38] width 6 height 8
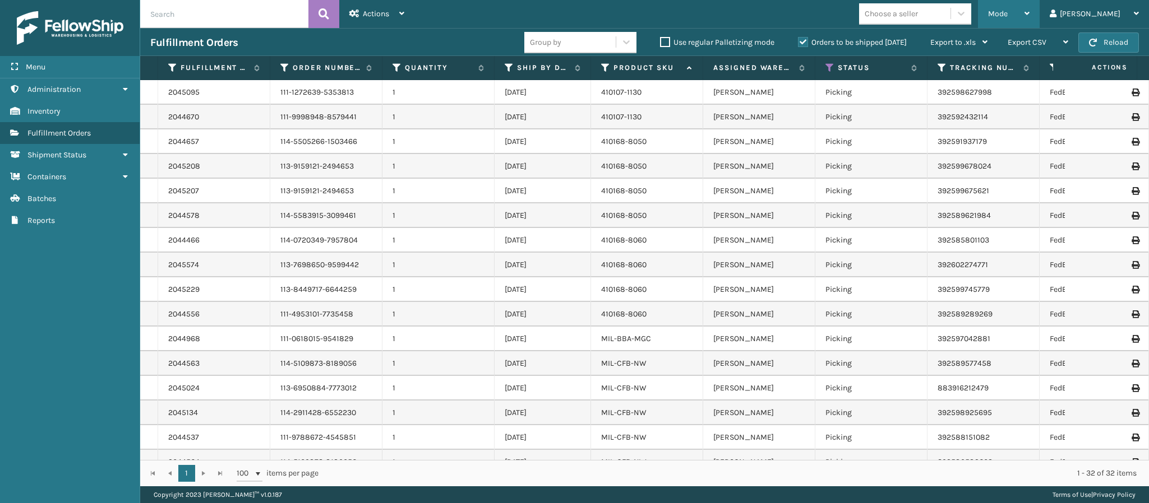
click at [1039, 15] on div "Mode Regular Mode Picking Mode Labeling Mode Exit Scan Mode" at bounding box center [1009, 14] width 62 height 28
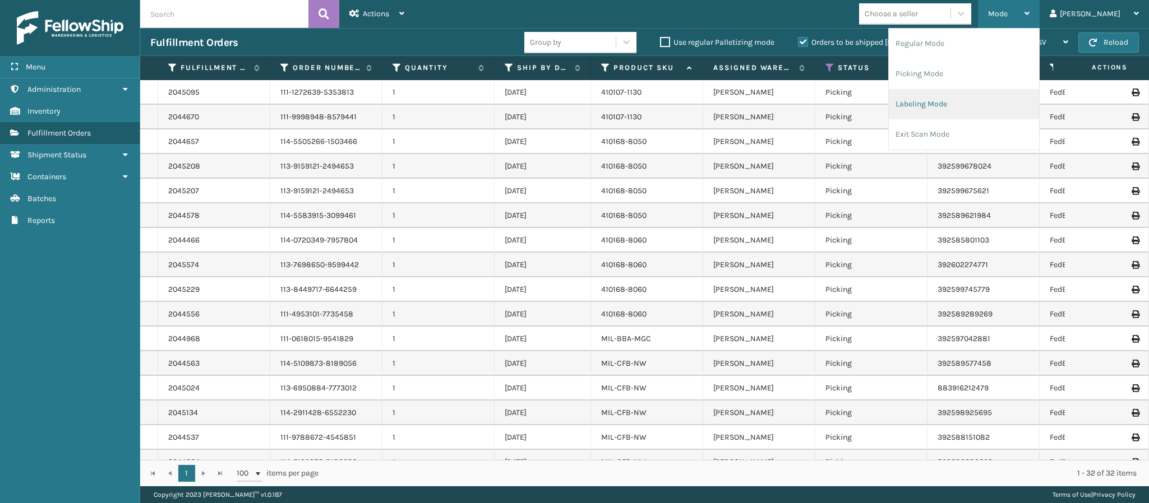
click at [974, 104] on li "Labeling Mode" at bounding box center [963, 104] width 150 height 30
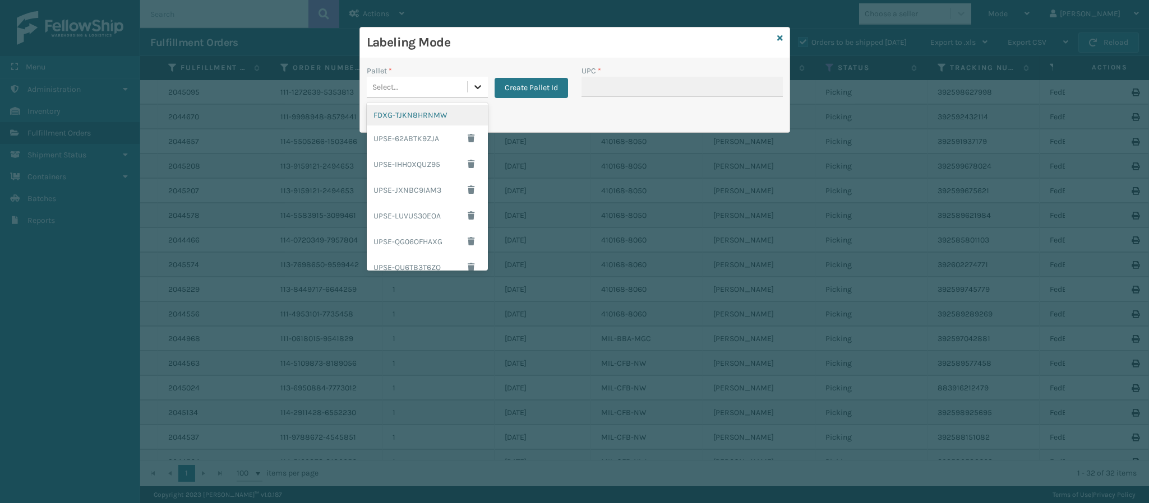
click at [485, 93] on div at bounding box center [477, 87] width 20 height 20
click at [409, 108] on div "FDXG-TJKN8HRNMW" at bounding box center [427, 115] width 121 height 21
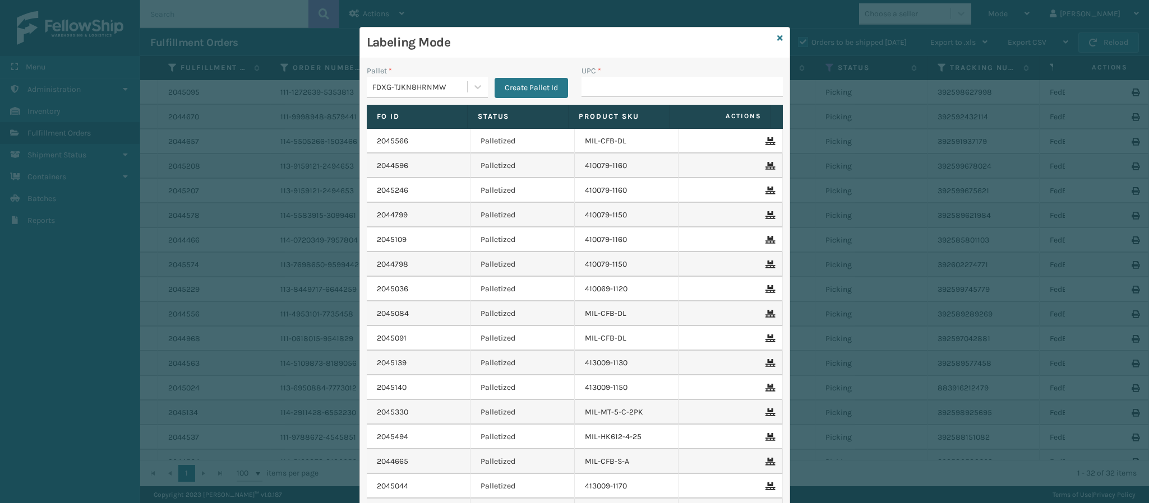
click at [580, 99] on div "UPC *" at bounding box center [682, 85] width 215 height 40
click at [600, 90] on input "UPC *" at bounding box center [681, 87] width 201 height 20
type input "8409851241"
click at [777, 33] on link at bounding box center [780, 39] width 6 height 12
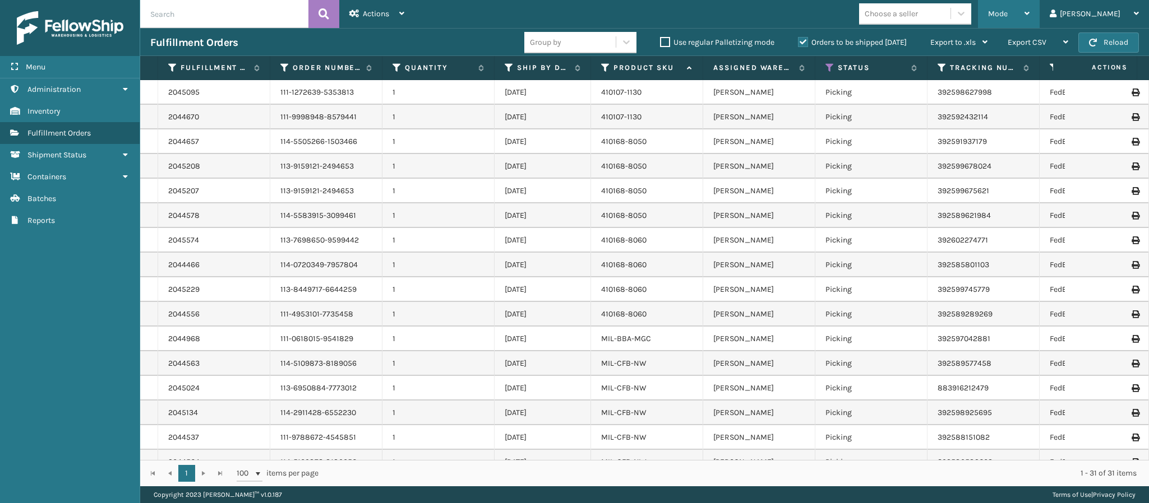
click at [1029, 16] on div "Mode" at bounding box center [1008, 14] width 41 height 28
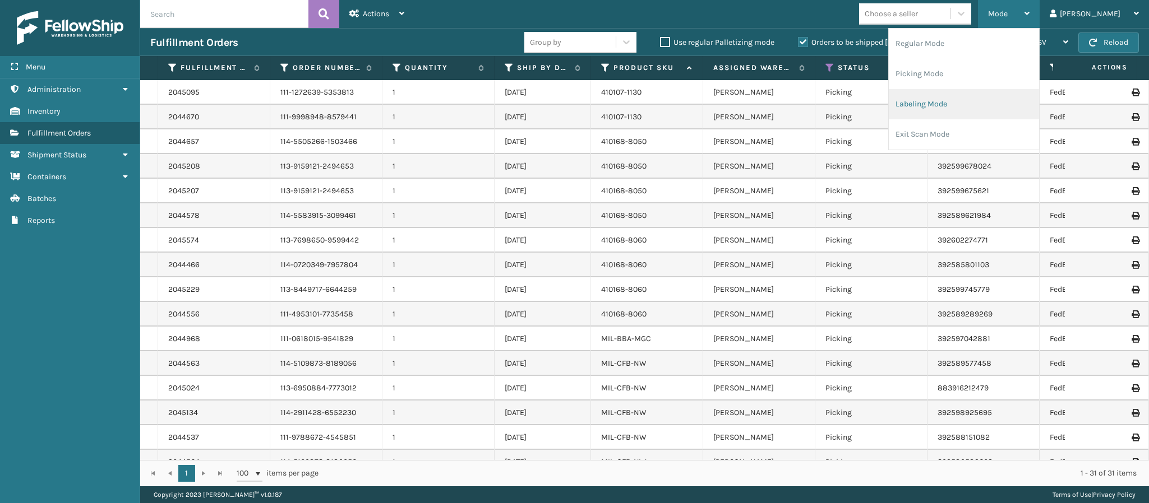
click at [961, 100] on li "Labeling Mode" at bounding box center [963, 104] width 150 height 30
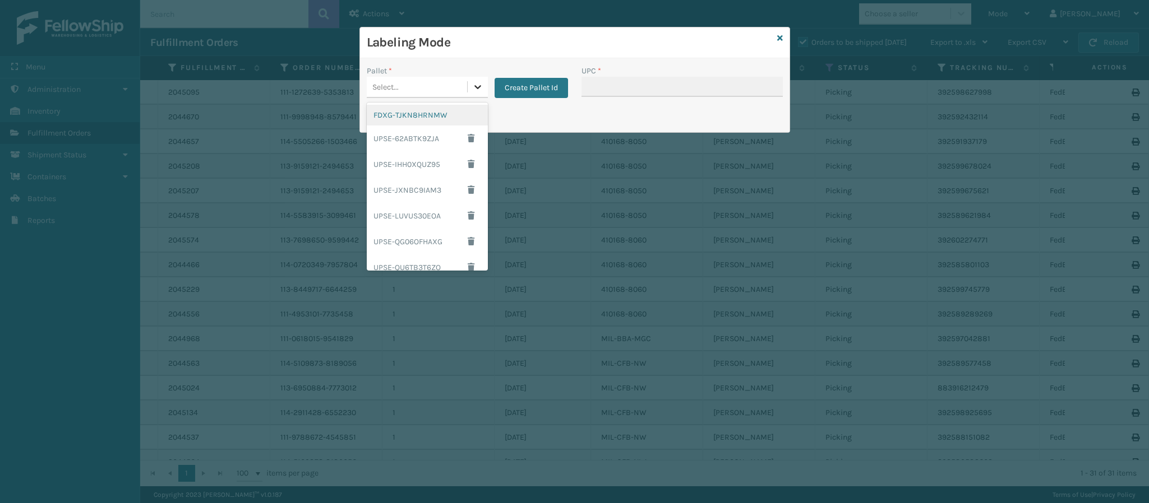
click at [474, 84] on icon at bounding box center [477, 86] width 11 height 11
click at [422, 113] on div "FDXG-TJKN8HRNMW" at bounding box center [427, 115] width 121 height 21
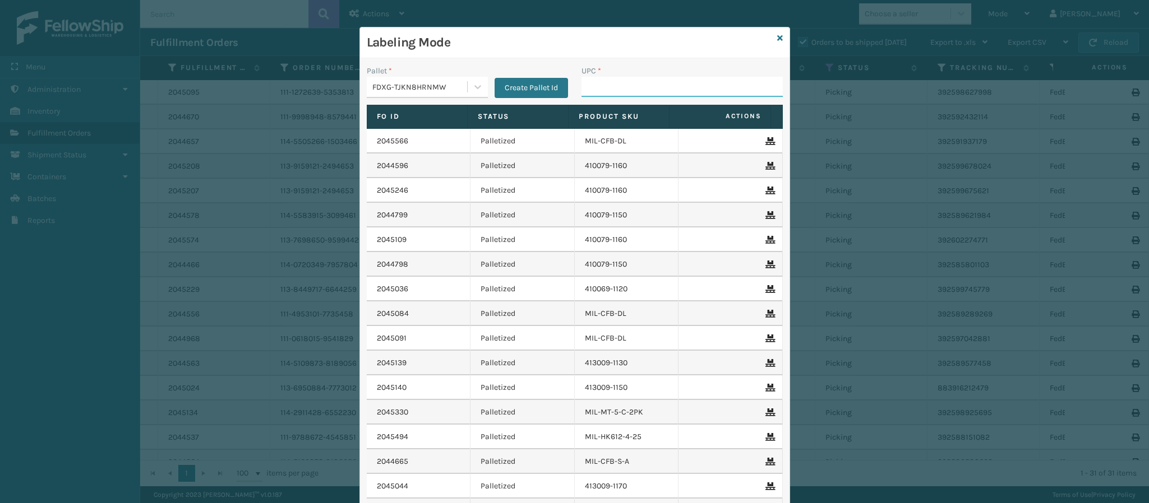
click at [601, 84] on input "UPC *" at bounding box center [681, 87] width 201 height 20
type input "840985124113"
click at [777, 34] on link at bounding box center [780, 39] width 6 height 12
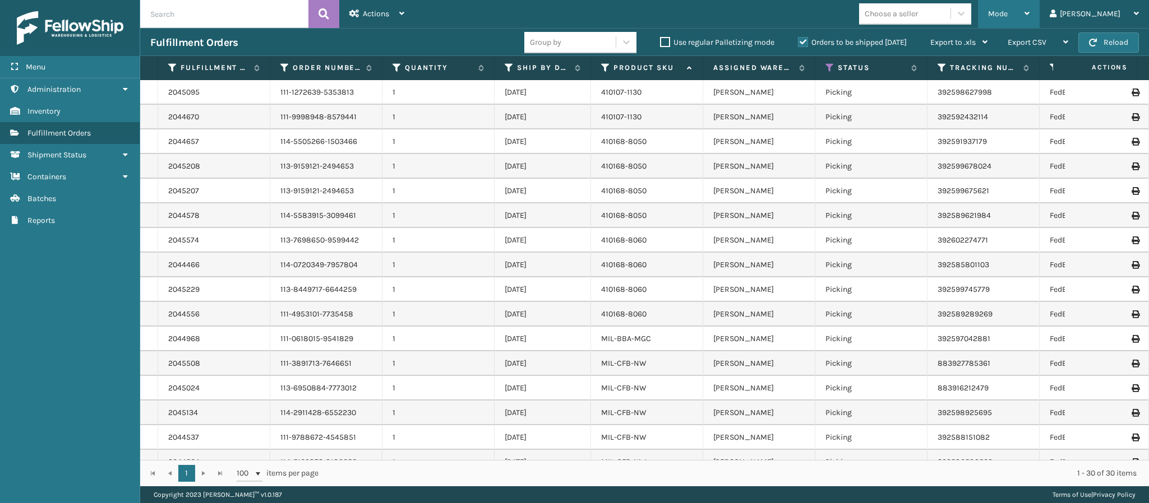
click at [1029, 11] on icon at bounding box center [1026, 14] width 5 height 8
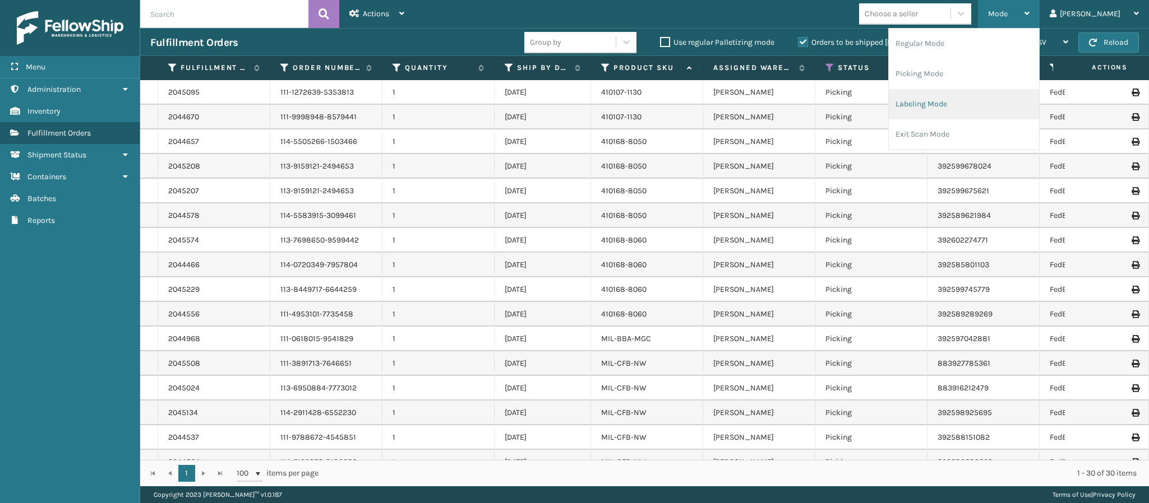
click at [952, 101] on li "Labeling Mode" at bounding box center [963, 104] width 150 height 30
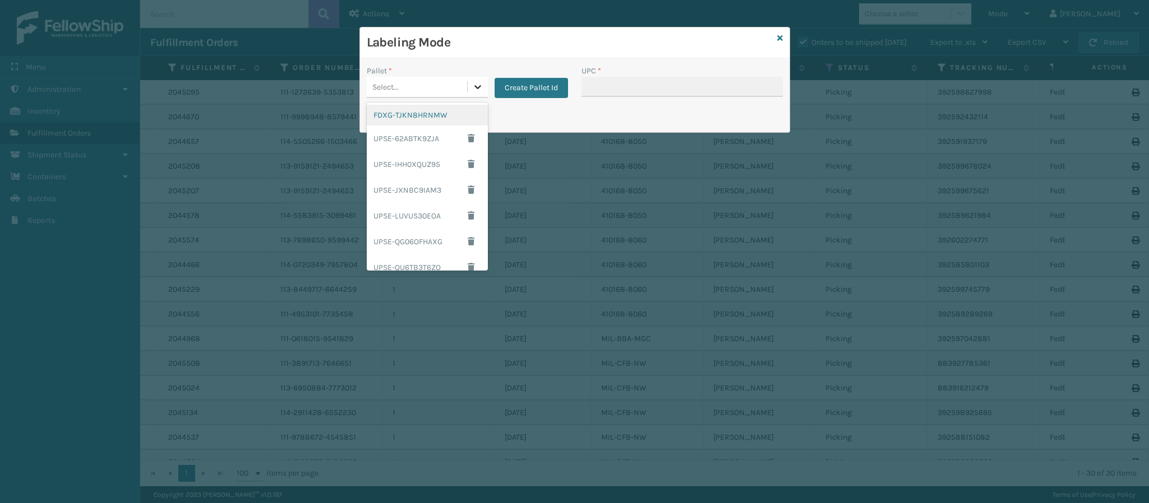
click at [480, 86] on icon at bounding box center [477, 87] width 7 height 4
click at [429, 114] on div "FDXG-TJKN8HRNMW" at bounding box center [427, 115] width 121 height 21
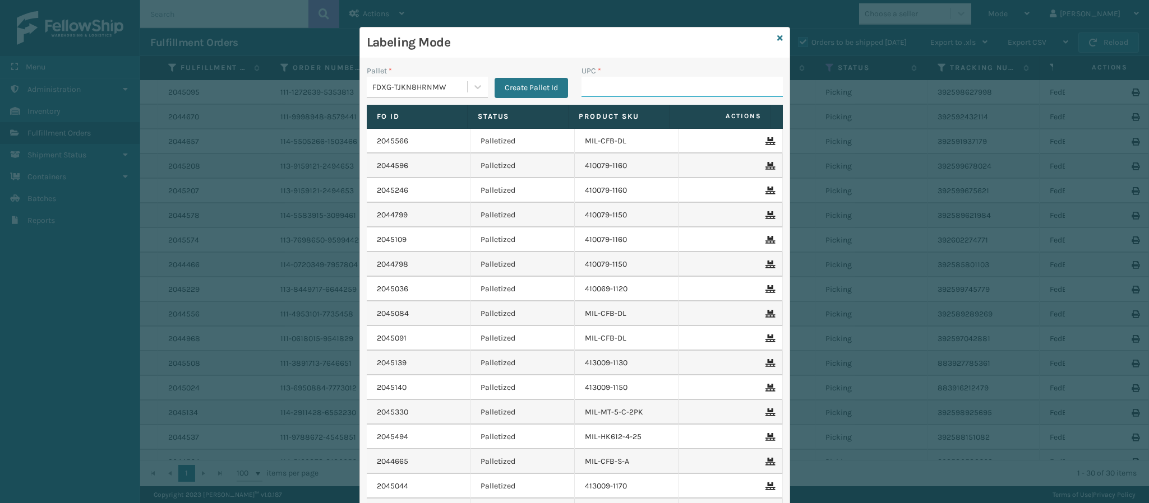
click at [599, 88] on input "UPC *" at bounding box center [681, 87] width 201 height 20
type input "84098512411"
type input "9622080430009949973400883927230"
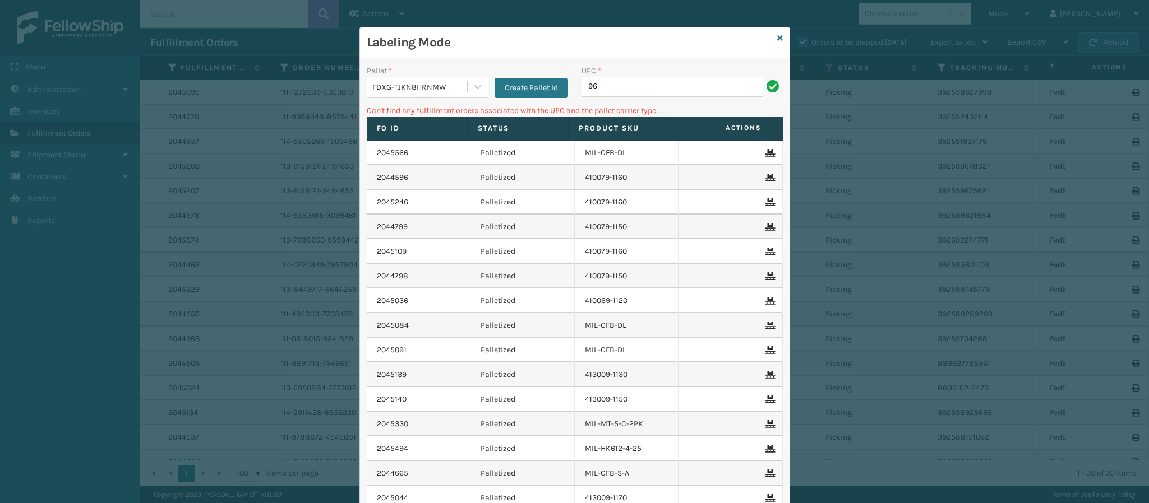
type input "9"
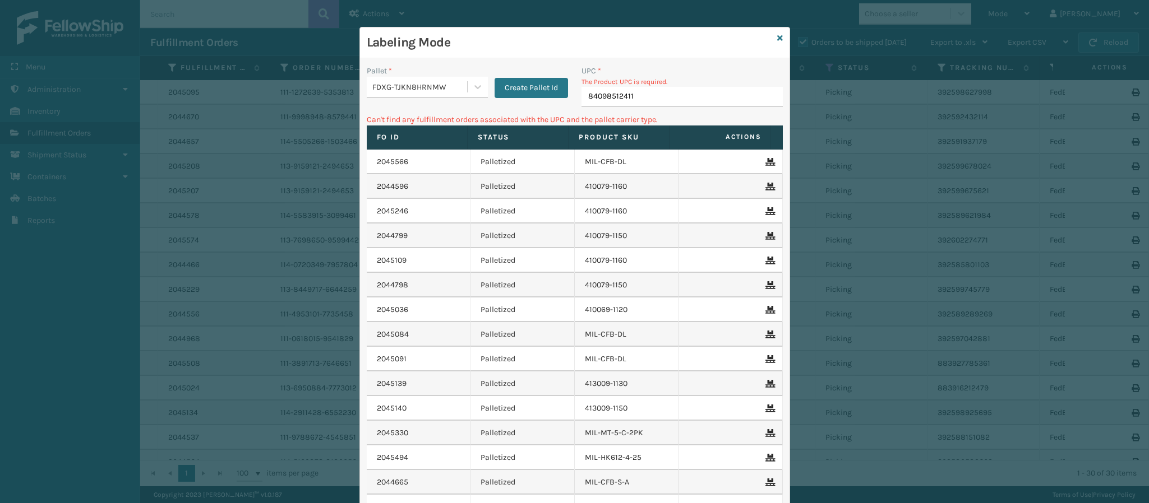
type input "840985124113"
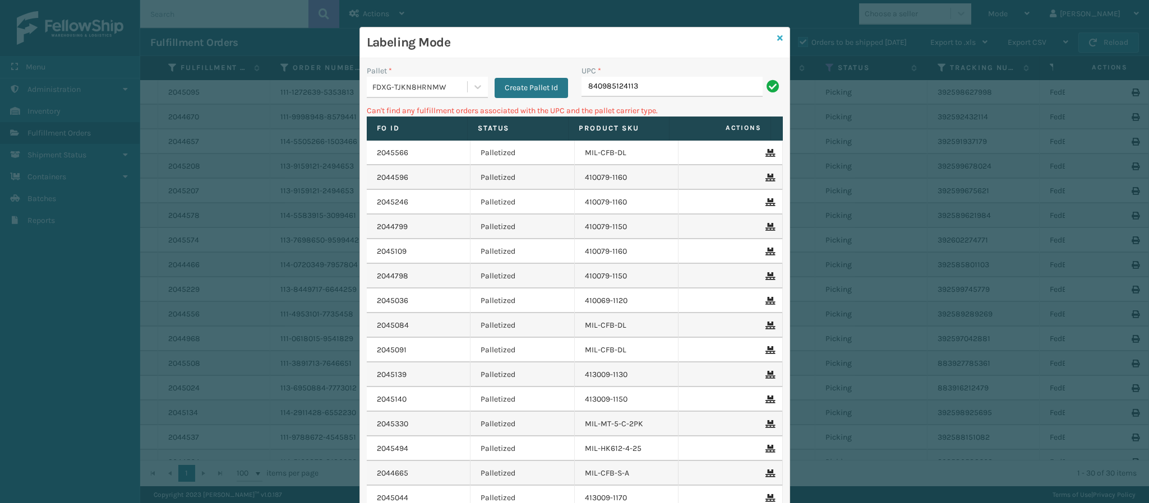
click at [777, 40] on icon at bounding box center [780, 38] width 6 height 8
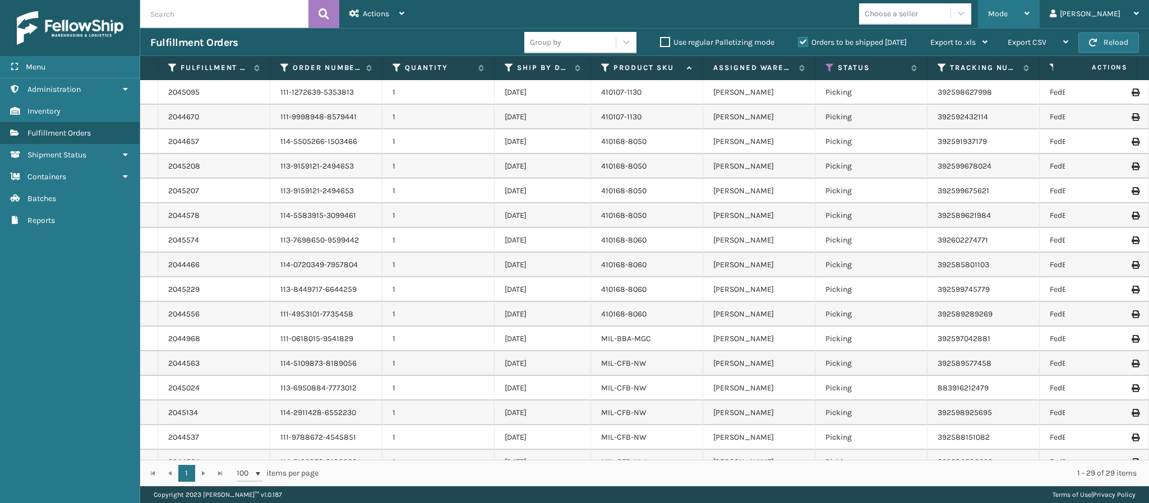
click at [1029, 10] on div "Mode" at bounding box center [1008, 14] width 41 height 28
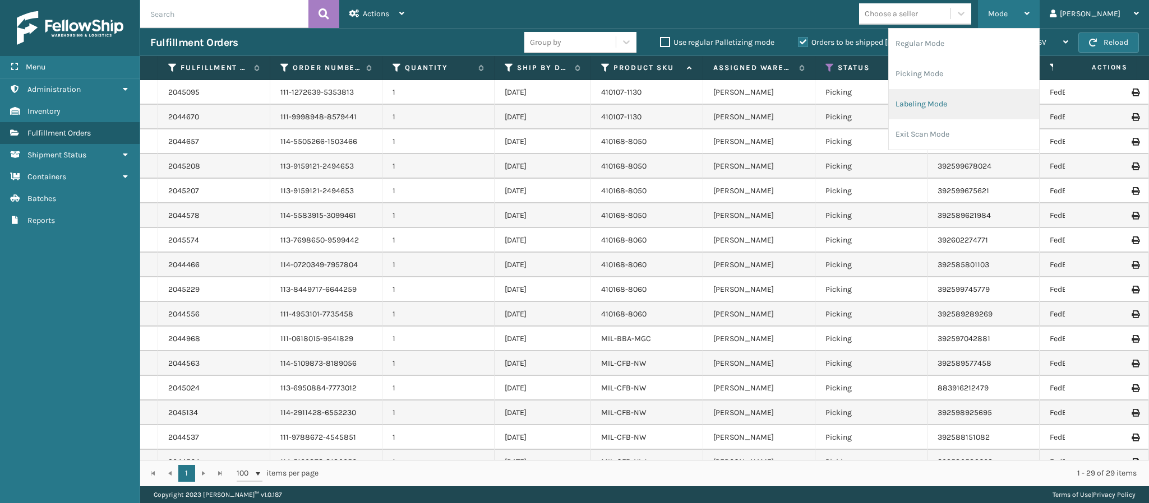
click at [989, 96] on li "Labeling Mode" at bounding box center [963, 104] width 150 height 30
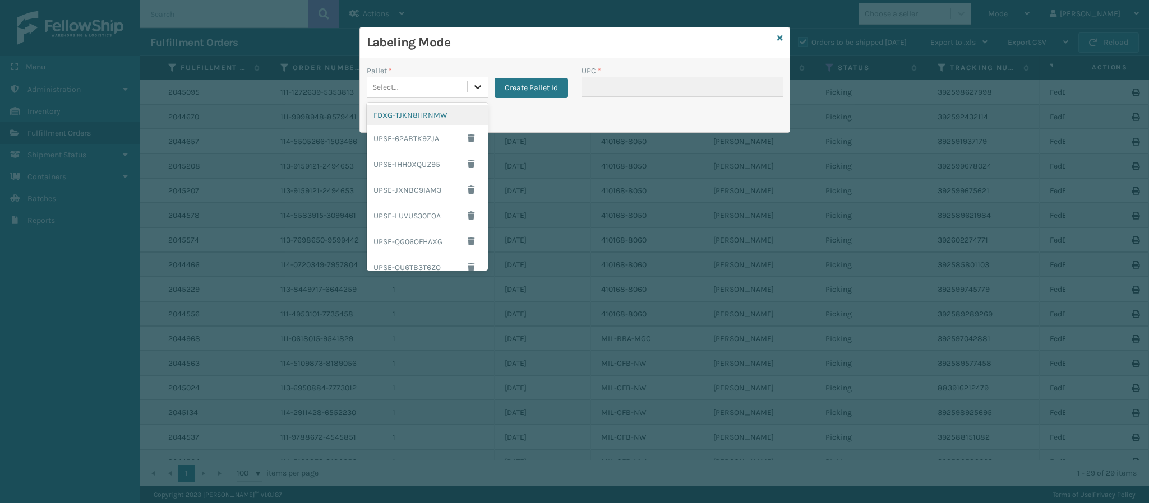
click at [476, 84] on icon at bounding box center [477, 86] width 11 height 11
click at [399, 110] on div "FDXG-TJKN8HRNMW" at bounding box center [427, 115] width 121 height 21
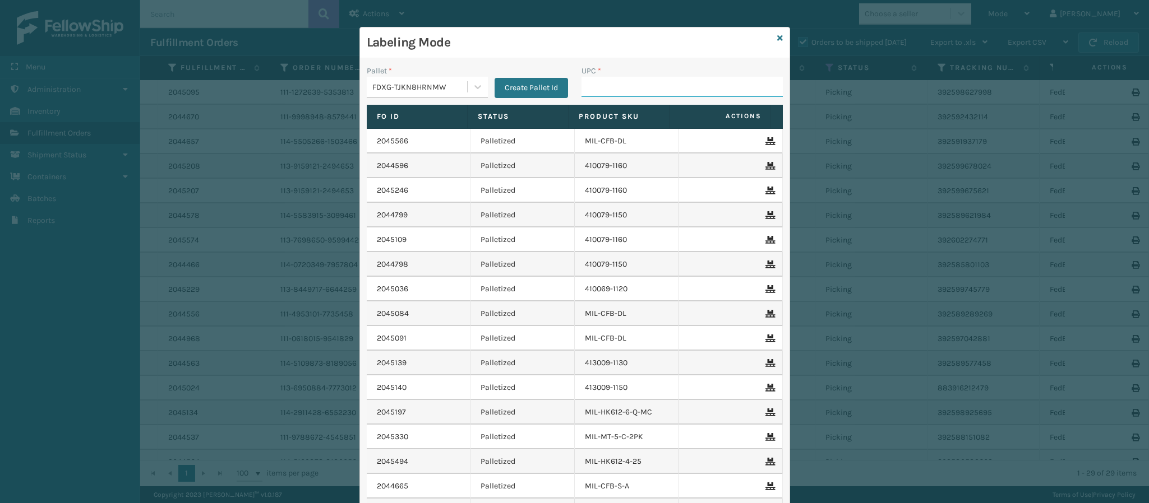
click at [614, 84] on input "UPC *" at bounding box center [681, 87] width 201 height 20
type input "8499860339"
click at [777, 34] on link at bounding box center [780, 39] width 6 height 12
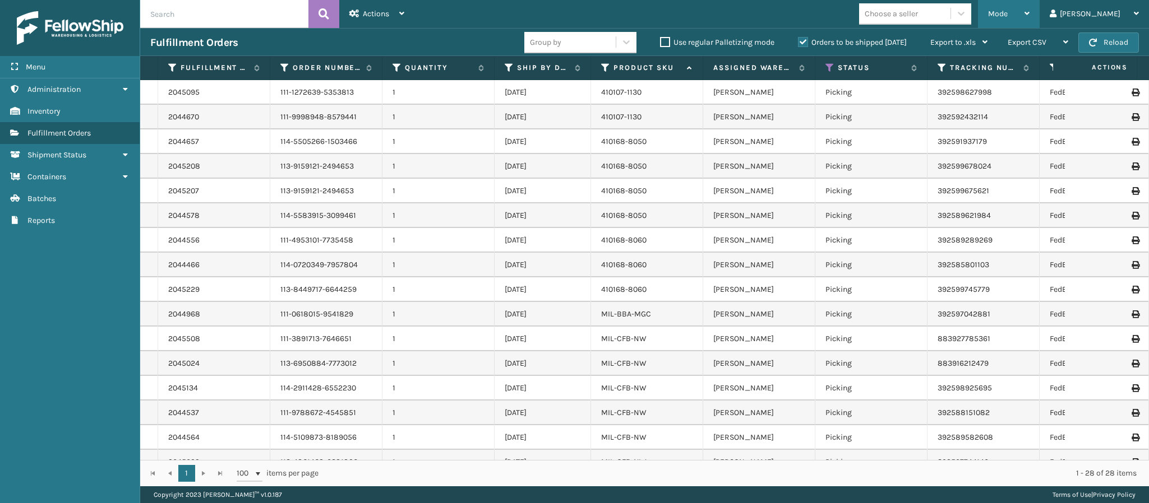
click at [1039, 2] on div "Mode Regular Mode Picking Mode Labeling Mode Exit Scan Mode" at bounding box center [1009, 14] width 62 height 28
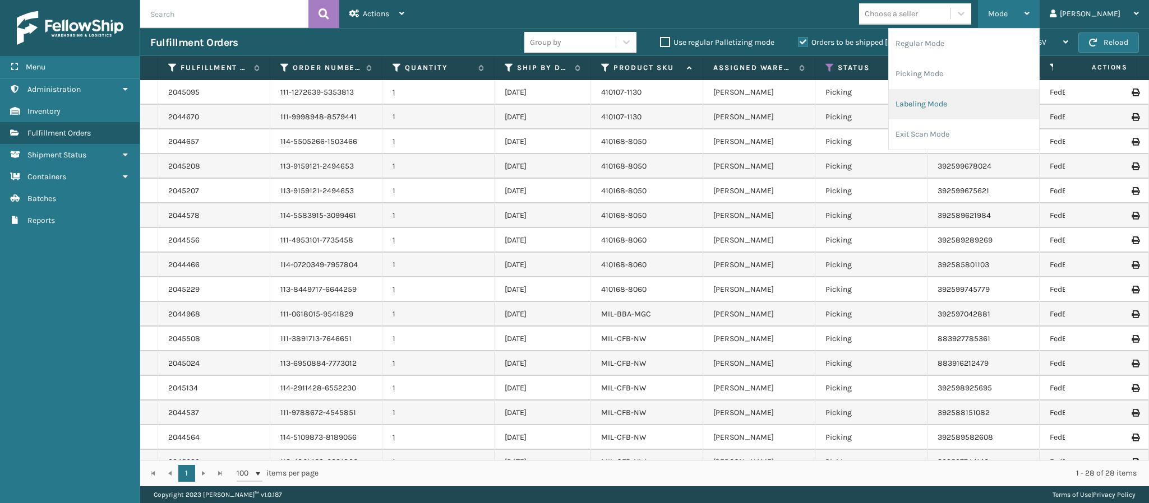
click at [964, 98] on li "Labeling Mode" at bounding box center [963, 104] width 150 height 30
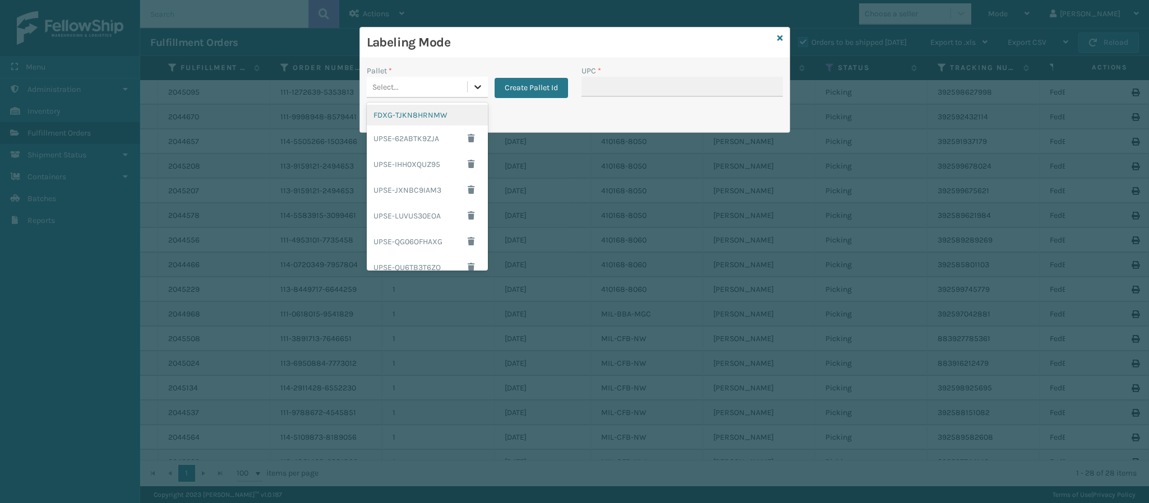
click at [475, 93] on div at bounding box center [477, 87] width 20 height 20
click at [413, 113] on div "FDXG-TJKN8HRNMW" at bounding box center [427, 115] width 121 height 21
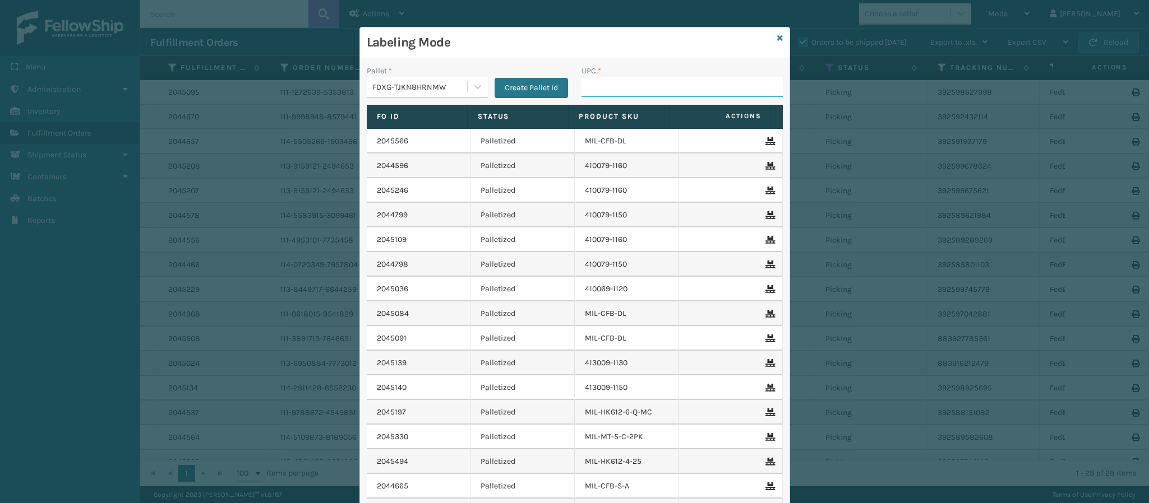
click at [606, 94] on input "UPC *" at bounding box center [681, 87] width 201 height 20
type input "84998603390"
click at [777, 36] on icon at bounding box center [780, 38] width 6 height 8
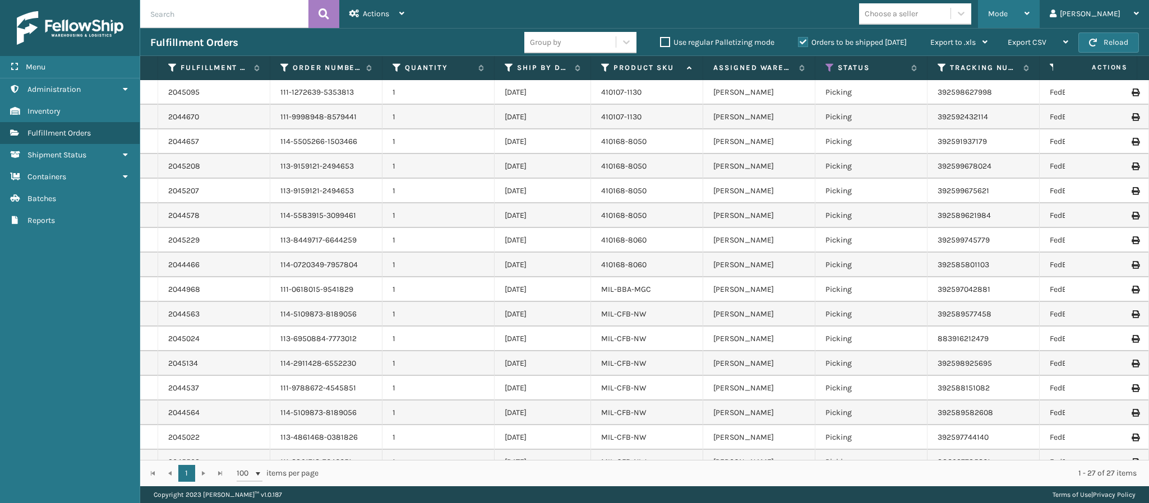
click at [1029, 16] on div "Mode" at bounding box center [1008, 14] width 41 height 28
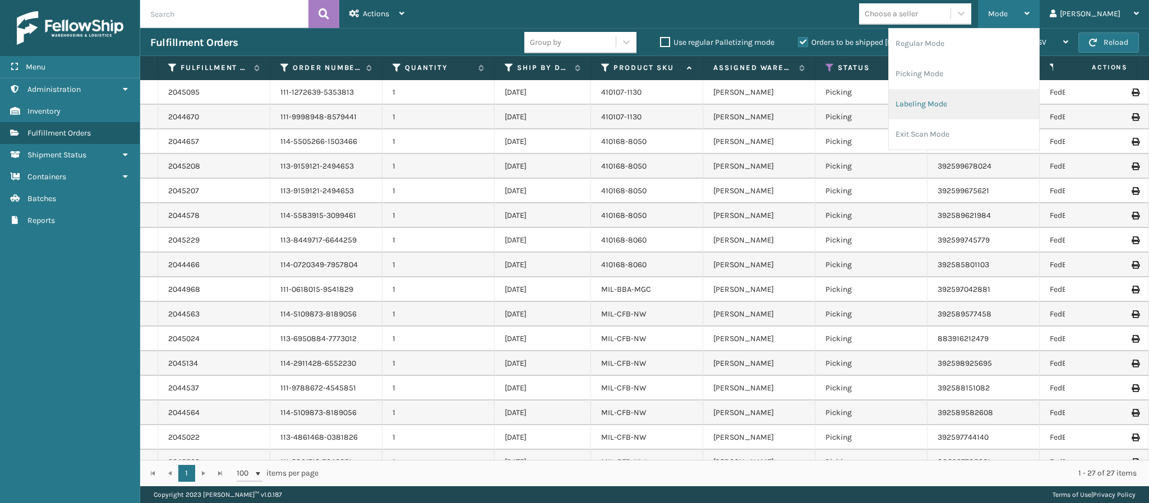
click at [968, 98] on li "Labeling Mode" at bounding box center [963, 104] width 150 height 30
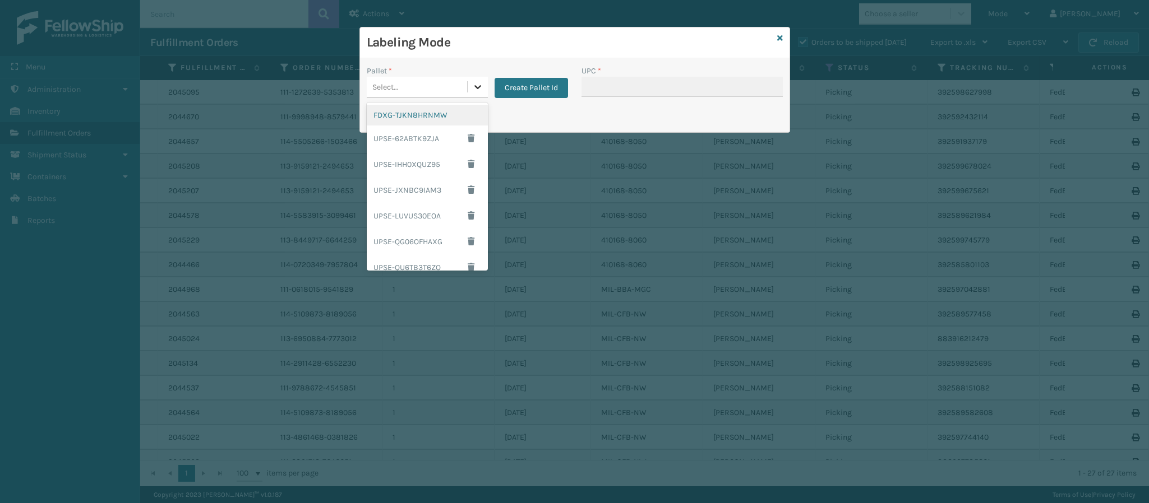
click at [474, 83] on icon at bounding box center [477, 86] width 11 height 11
click at [434, 118] on div "FDXG-TJKN8HRNMW" at bounding box center [427, 115] width 121 height 21
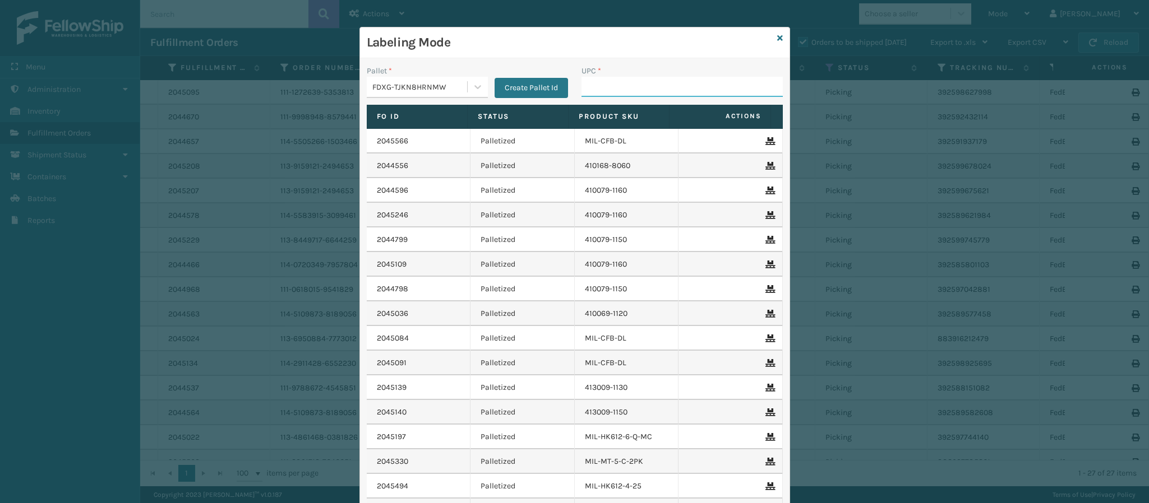
click at [619, 91] on input "UPC *" at bounding box center [681, 87] width 201 height 20
type input "849986033905"
click at [777, 38] on icon at bounding box center [780, 38] width 6 height 8
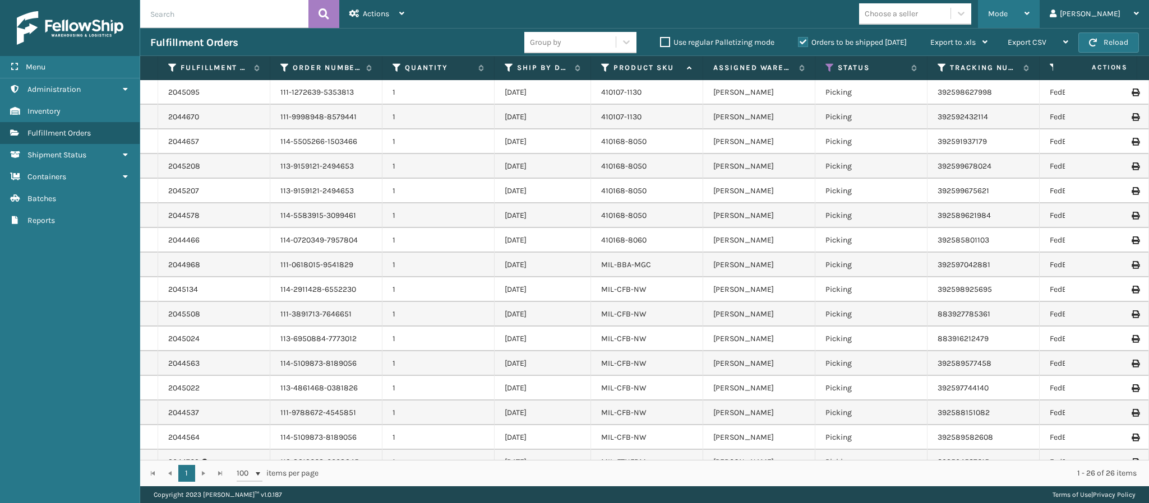
click at [1029, 7] on div "Mode" at bounding box center [1008, 14] width 41 height 28
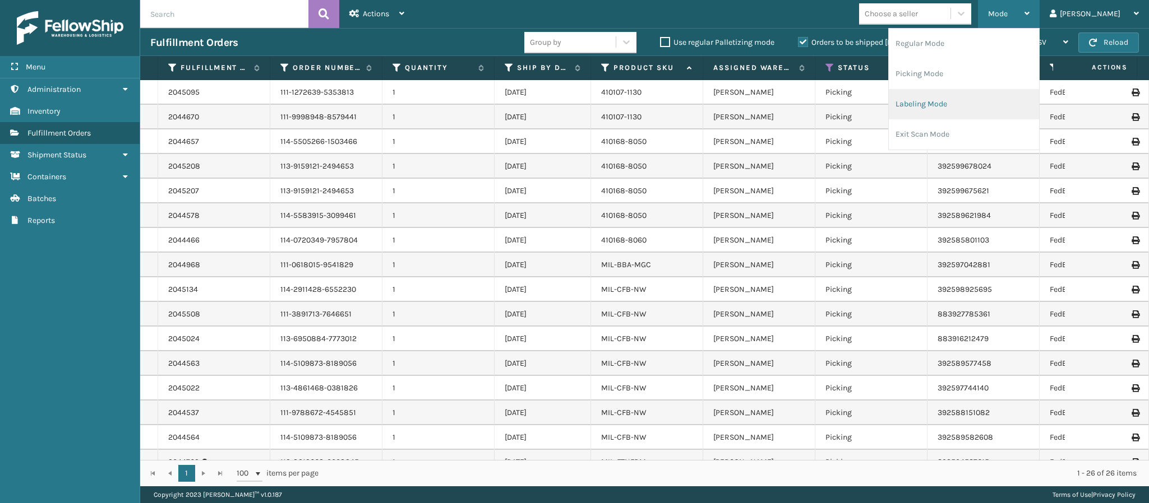
click at [959, 107] on li "Labeling Mode" at bounding box center [963, 104] width 150 height 30
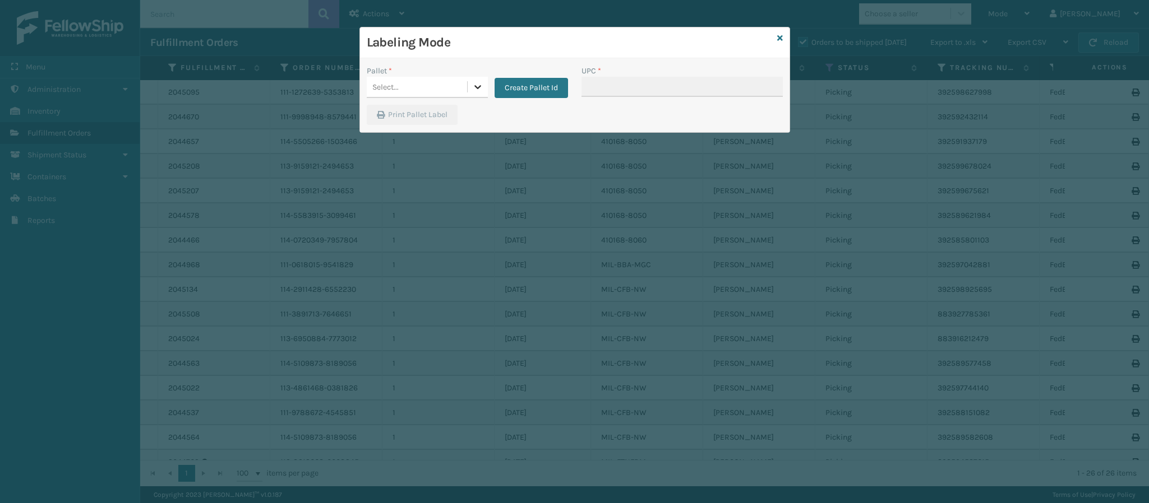
click at [478, 89] on icon at bounding box center [477, 86] width 11 height 11
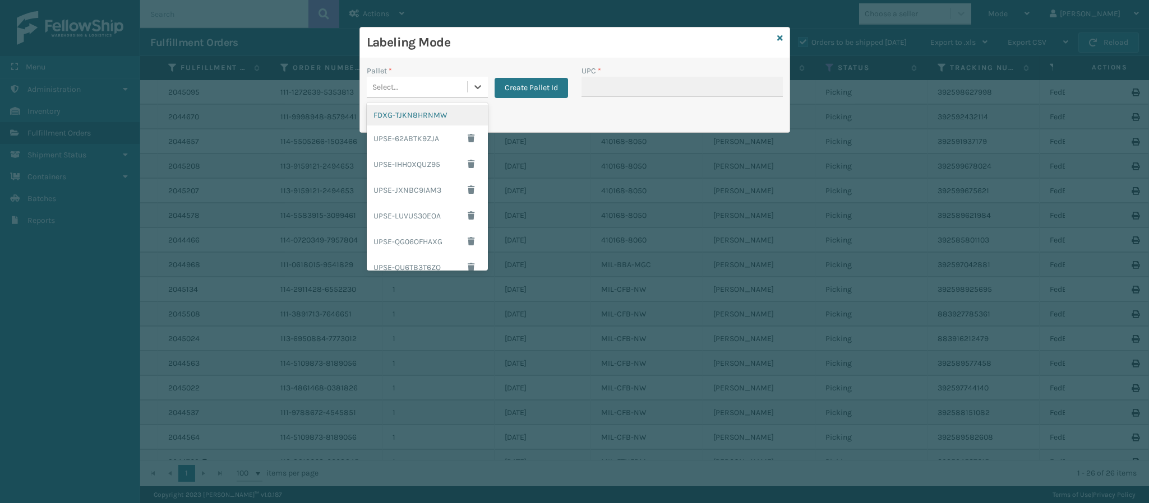
click at [428, 112] on div "FDXG-TJKN8HRNMW" at bounding box center [427, 115] width 121 height 21
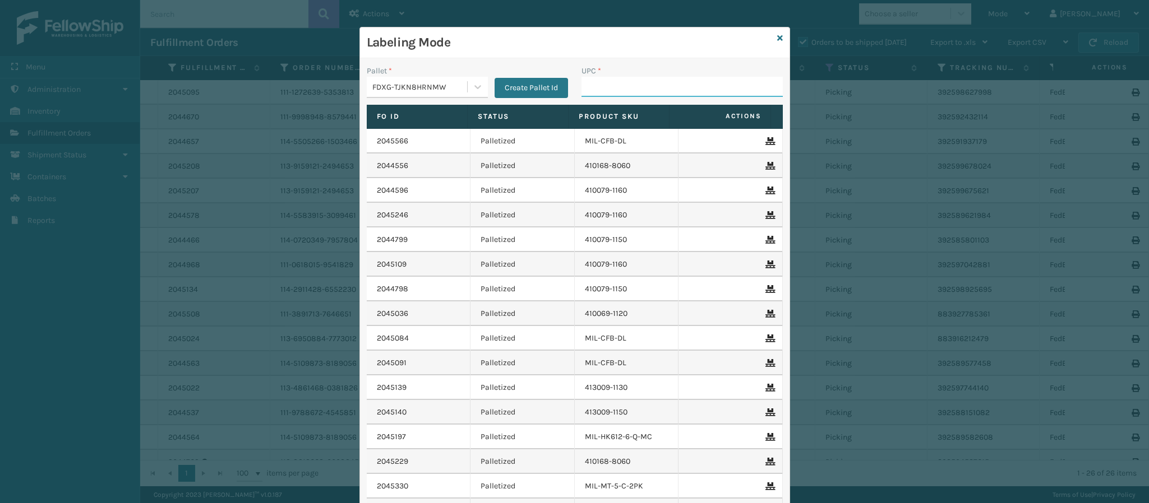
click at [691, 89] on input "UPC *" at bounding box center [681, 87] width 201 height 20
type input "849986033905"
click at [777, 44] on link at bounding box center [780, 39] width 6 height 12
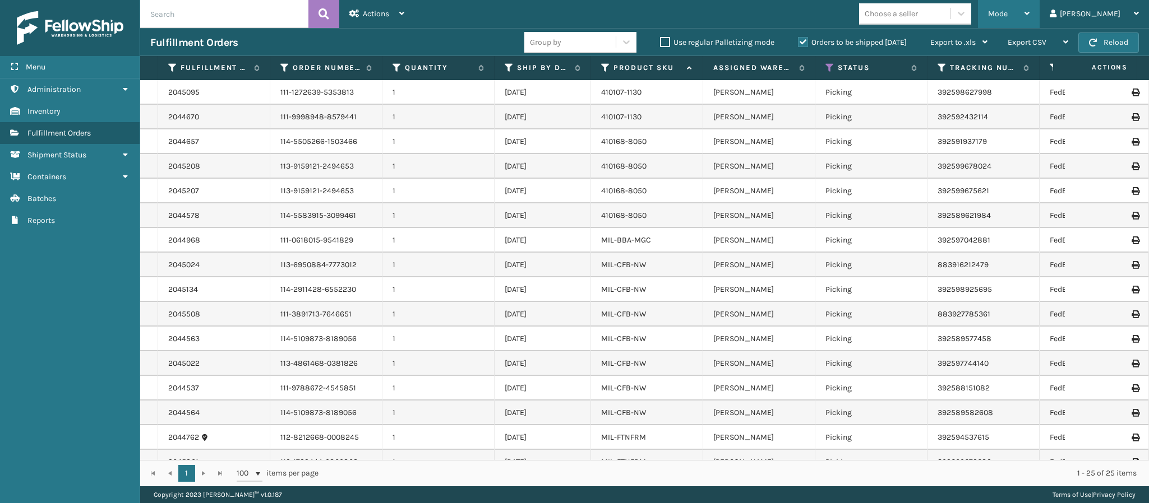
click at [1029, 9] on div "Mode" at bounding box center [1008, 14] width 41 height 28
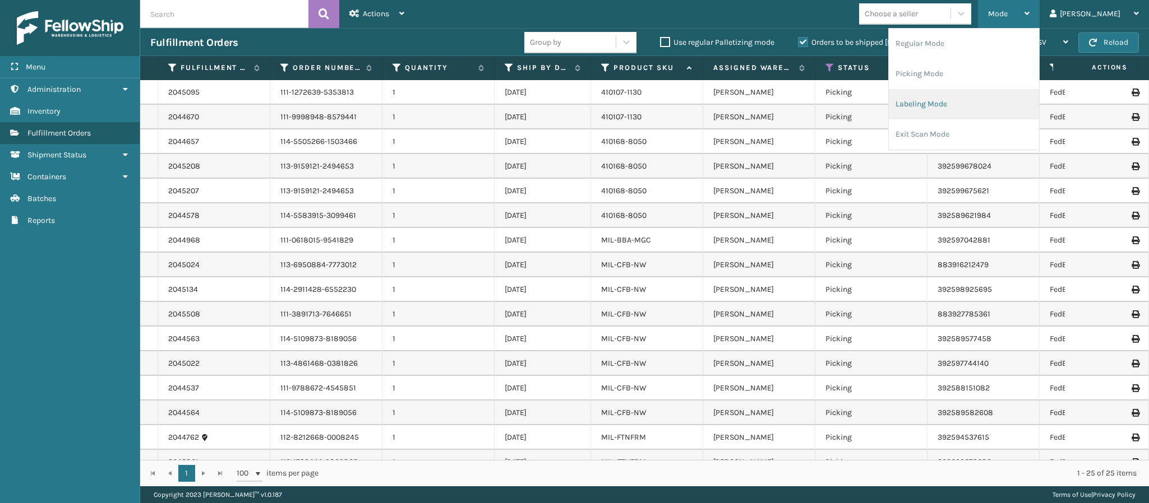
click at [972, 104] on li "Labeling Mode" at bounding box center [963, 104] width 150 height 30
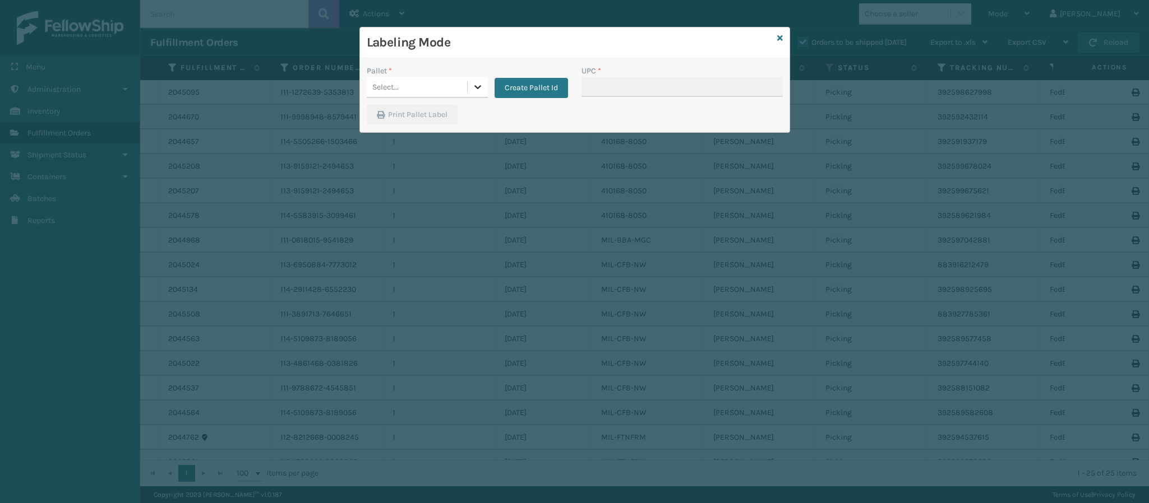
click at [478, 80] on div at bounding box center [477, 87] width 20 height 20
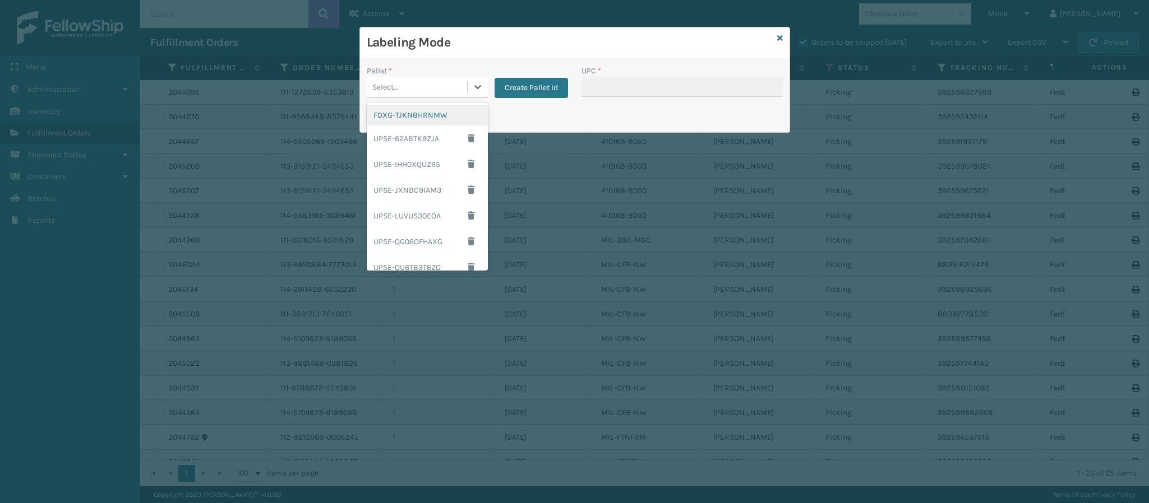
click at [437, 111] on div "FDXG-TJKN8HRNMW" at bounding box center [427, 115] width 121 height 21
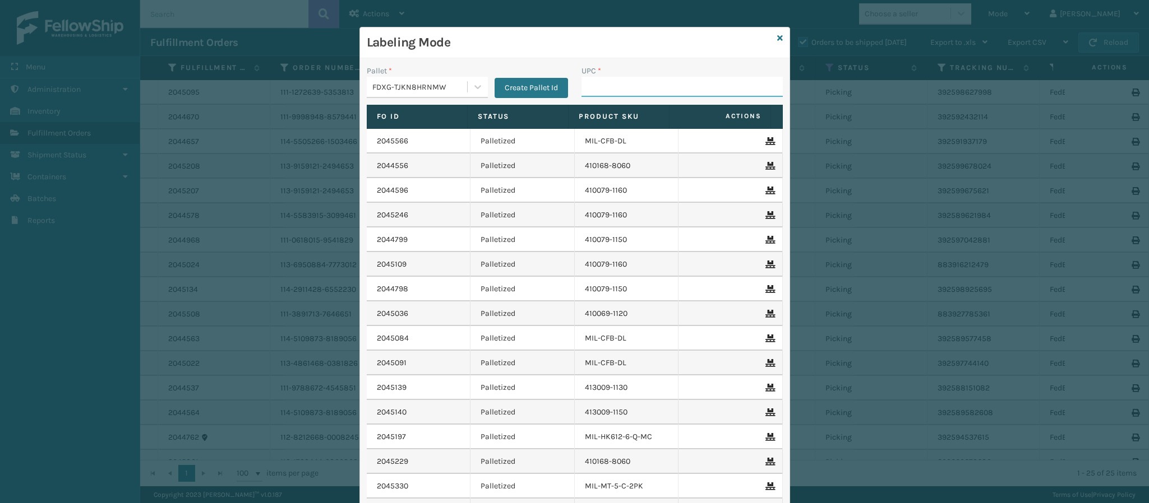
click at [597, 88] on input "UPC *" at bounding box center [681, 87] width 201 height 20
type input "849986014010"
drag, startPoint x: 765, startPoint y: 34, endPoint x: 775, endPoint y: 37, distance: 10.5
click at [775, 37] on div "Labeling Mode Pallet * FDXG-TJKN8HRNMW Create Pallet Id UPC * Fo Id Status Prod…" at bounding box center [574, 302] width 430 height 550
click at [777, 37] on icon at bounding box center [780, 38] width 6 height 8
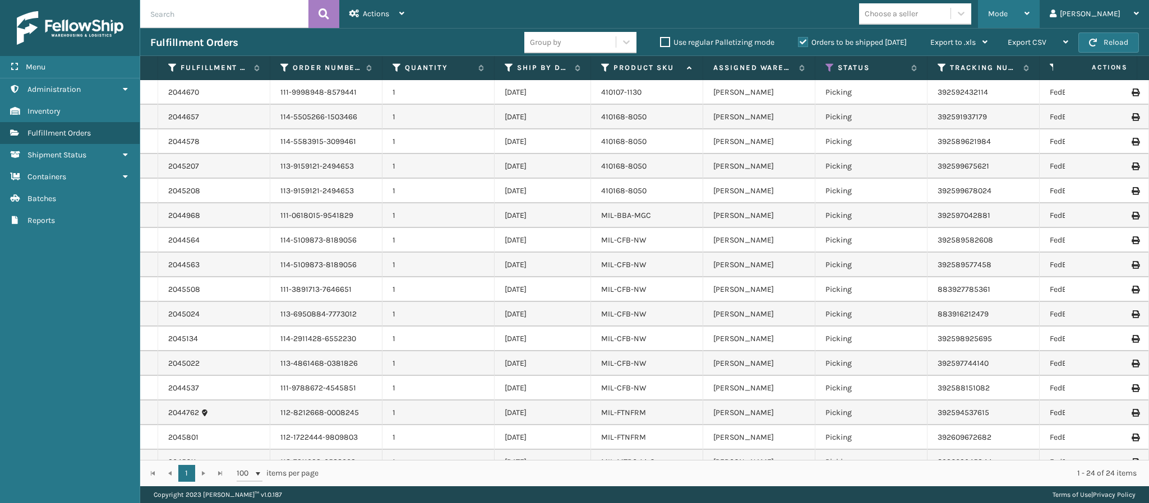
click at [1039, 10] on div "Mode Regular Mode Picking Mode Labeling Mode Exit Scan Mode" at bounding box center [1009, 14] width 62 height 28
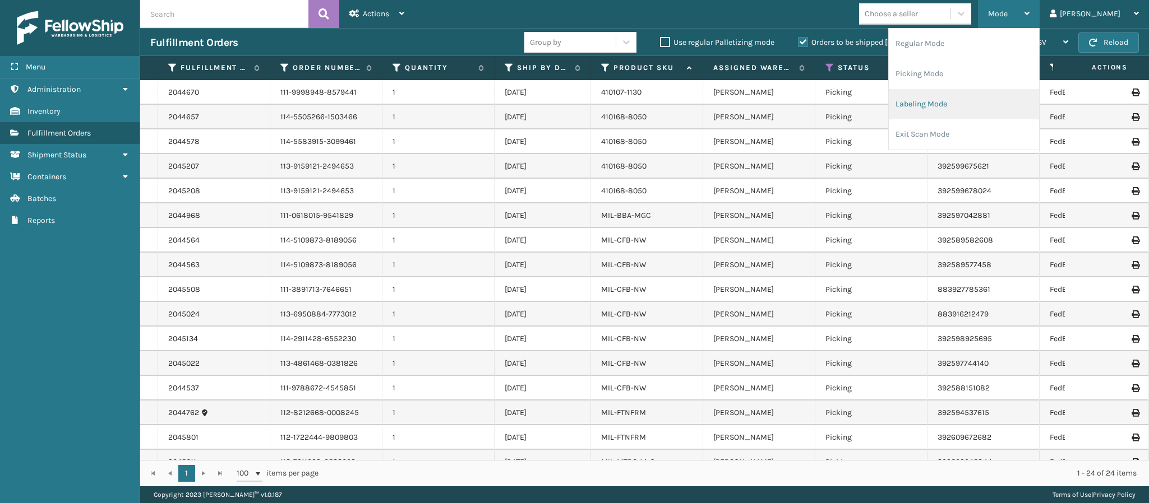
click at [975, 89] on li "Labeling Mode" at bounding box center [963, 104] width 150 height 30
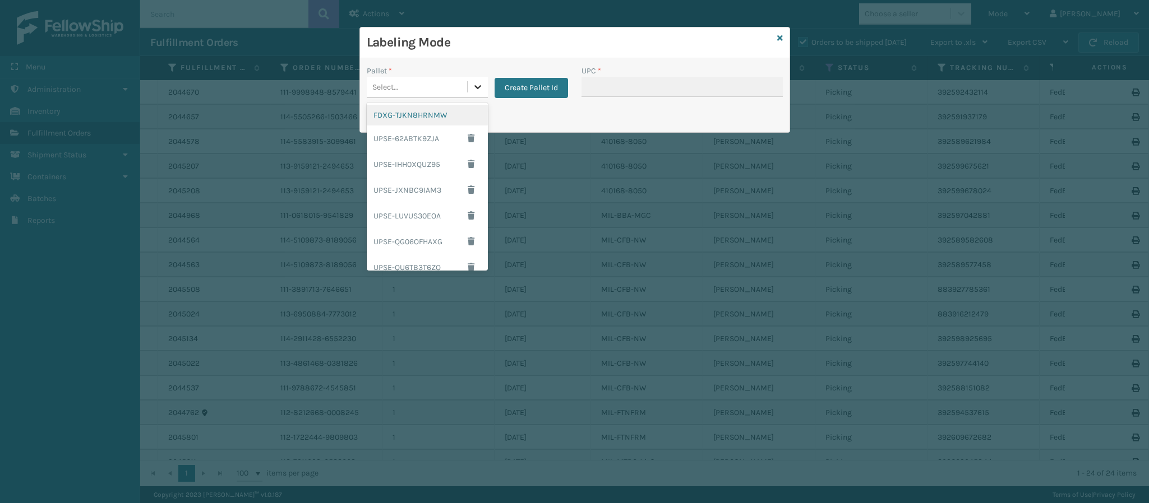
click at [474, 78] on div at bounding box center [477, 87] width 20 height 20
click at [434, 114] on div "FDXG-TJKN8HRNMW" at bounding box center [427, 115] width 121 height 21
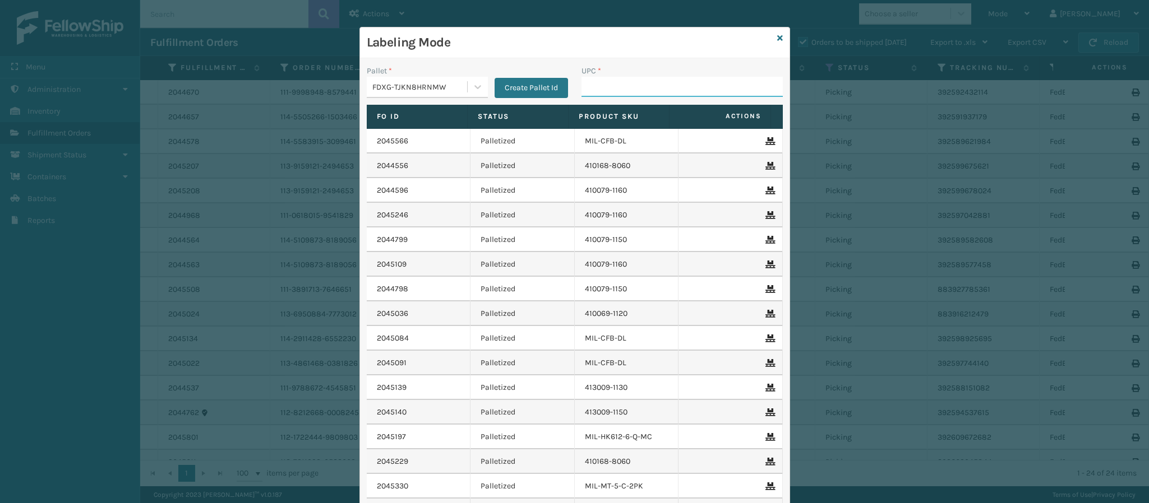
click at [599, 87] on input "UPC *" at bounding box center [681, 87] width 201 height 20
type input "84998601401"
click at [777, 38] on icon at bounding box center [780, 38] width 6 height 8
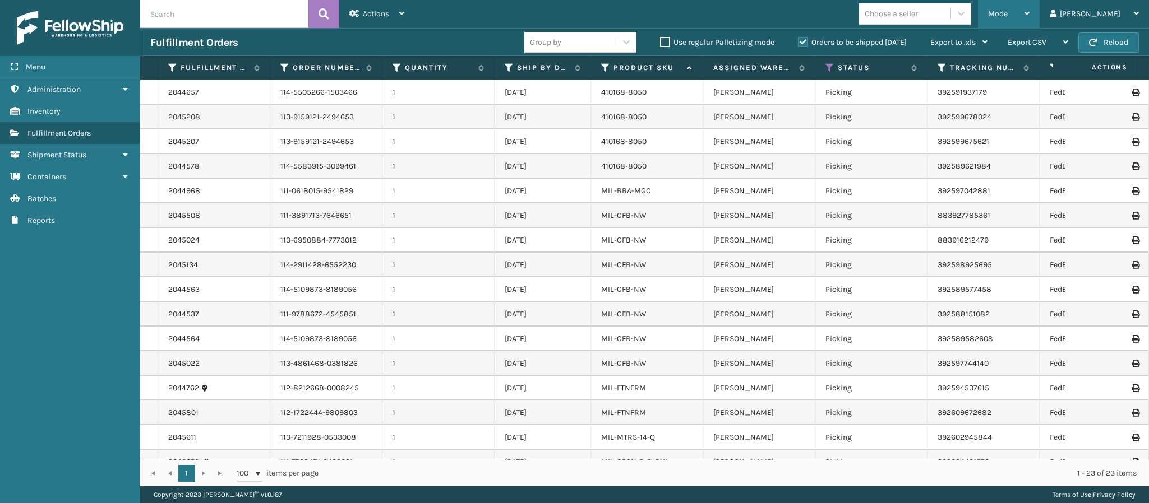
click at [1029, 10] on div "Mode" at bounding box center [1008, 14] width 41 height 28
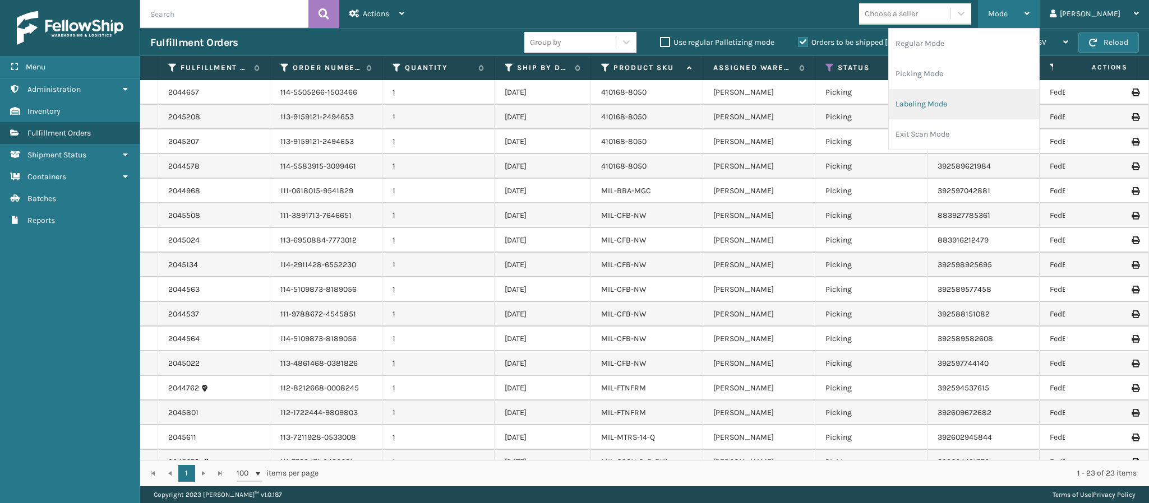
click at [968, 98] on li "Labeling Mode" at bounding box center [963, 104] width 150 height 30
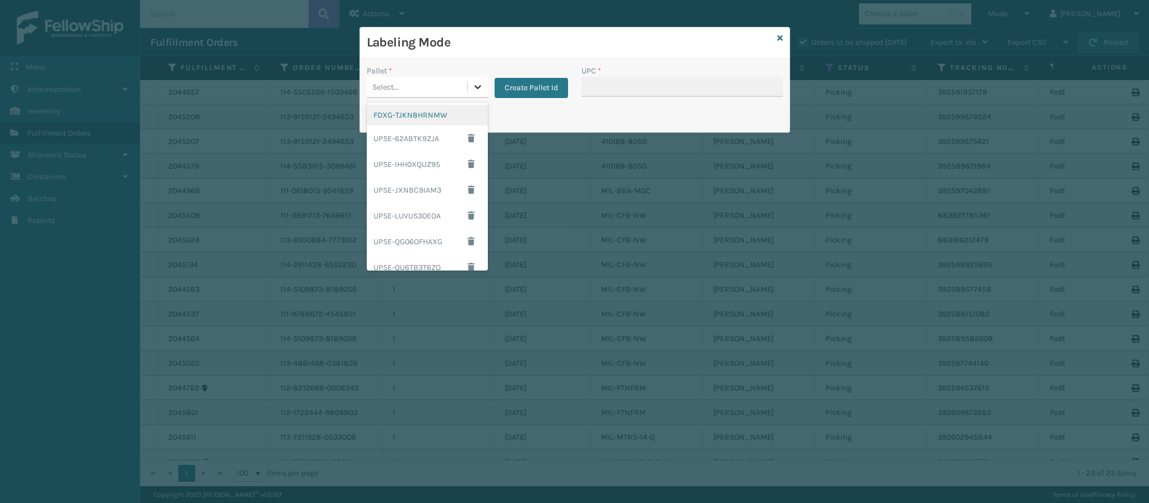
click at [479, 86] on icon at bounding box center [477, 87] width 7 height 4
click at [431, 109] on div "FDXG-TJKN8HRNMW" at bounding box center [427, 115] width 121 height 21
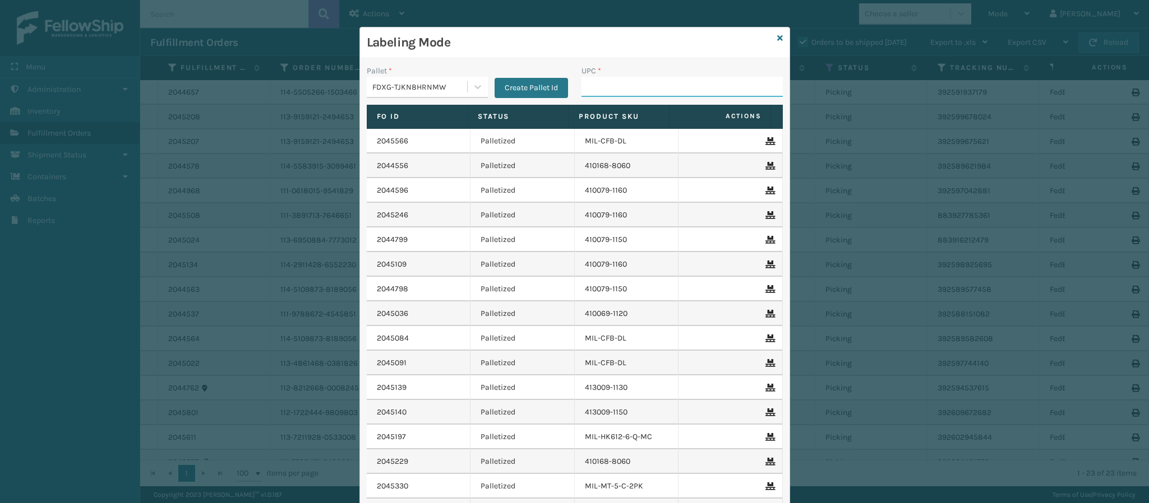
click at [623, 91] on input "UPC *" at bounding box center [681, 87] width 201 height 20
type input "MIL-OPSN-D-B-BX2"
click at [769, 39] on div "Labeling Mode" at bounding box center [574, 42] width 429 height 31
click at [777, 40] on icon at bounding box center [780, 38] width 6 height 8
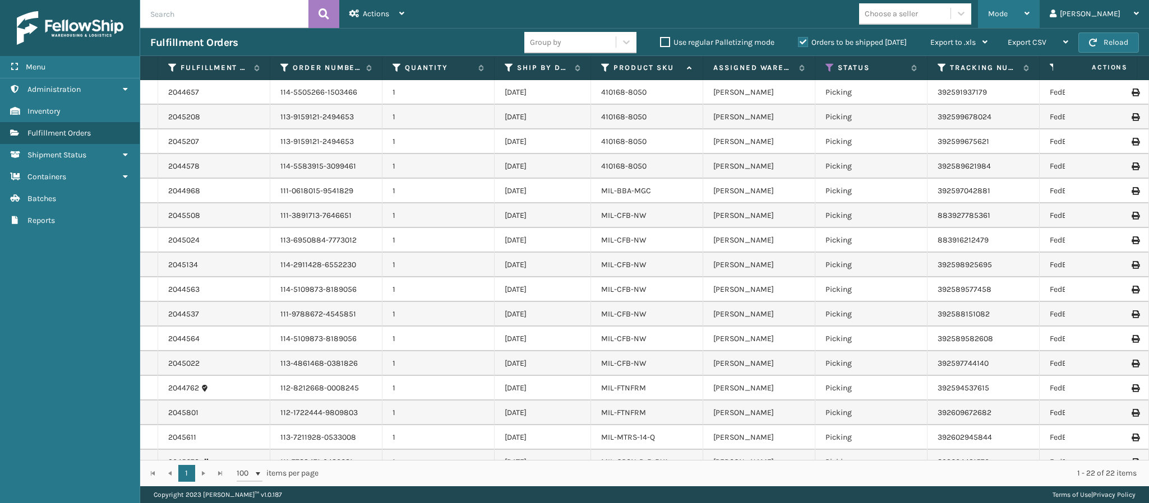
click at [1029, 9] on div "Mode" at bounding box center [1008, 14] width 41 height 28
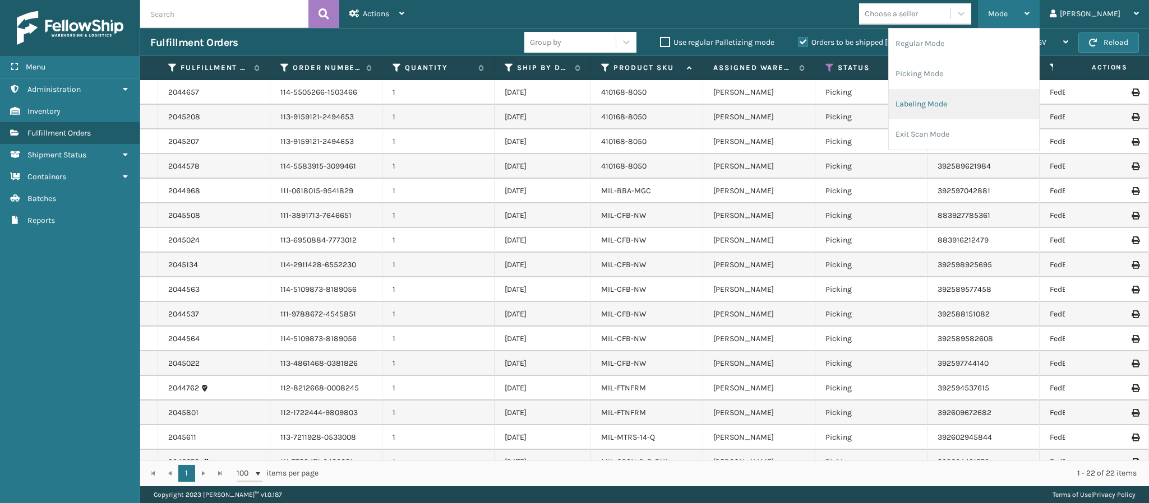
click at [980, 99] on li "Labeling Mode" at bounding box center [963, 104] width 150 height 30
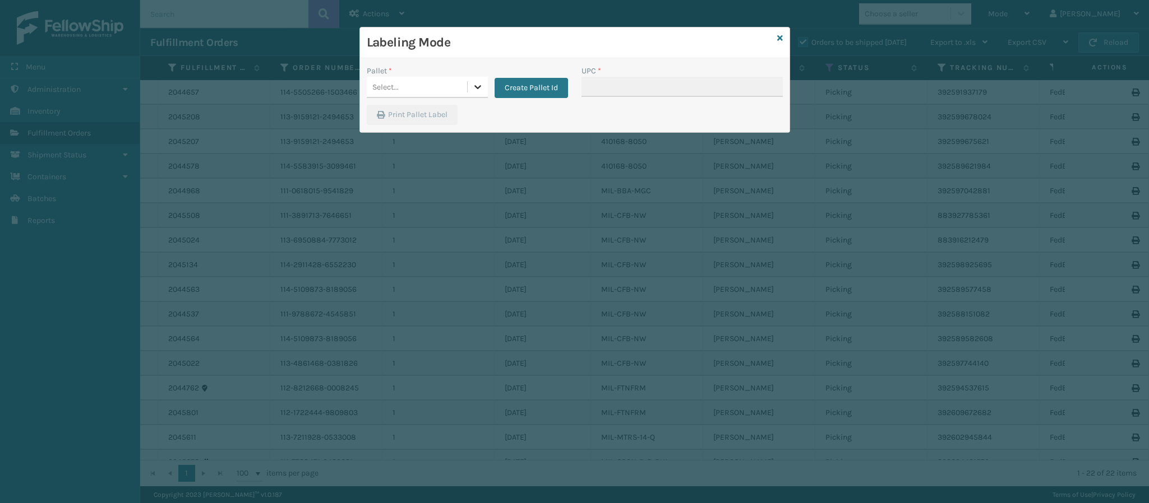
click at [476, 89] on icon at bounding box center [477, 87] width 7 height 4
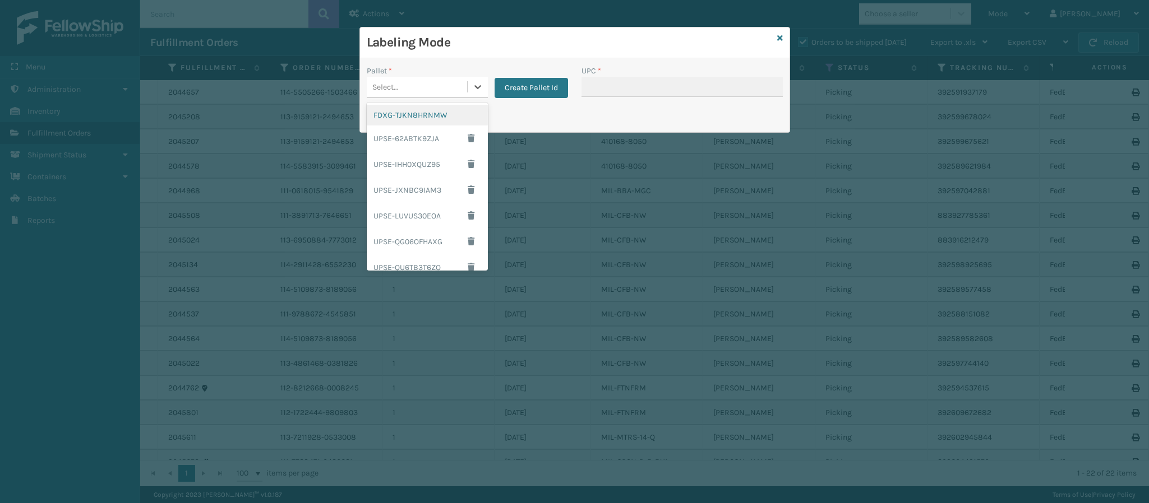
click at [437, 108] on div "FDXG-TJKN8HRNMW" at bounding box center [427, 115] width 121 height 21
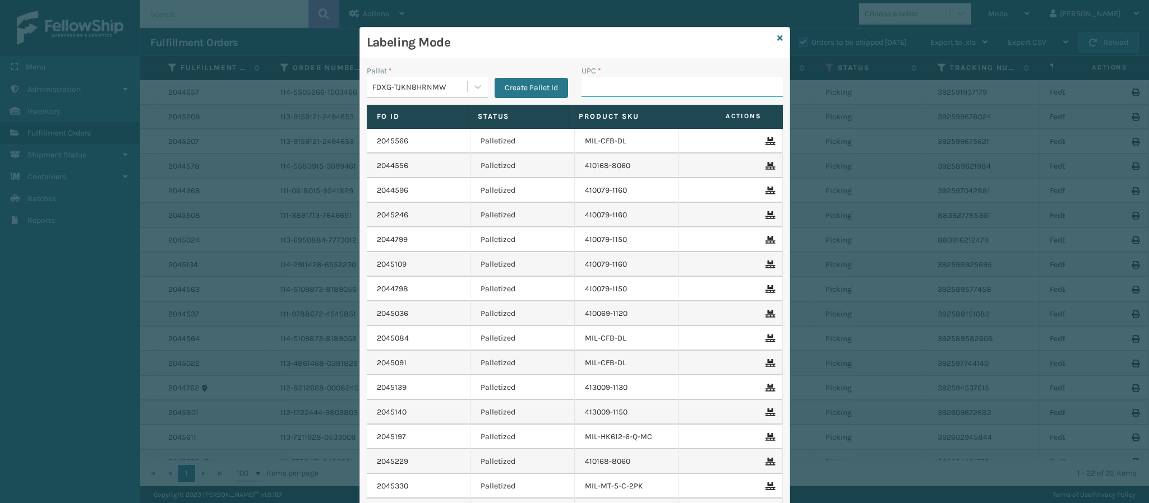
click at [584, 91] on input "UPC *" at bounding box center [681, 87] width 201 height 20
type input "MIL-OPSN-D-B-BX"
click at [777, 40] on icon at bounding box center [780, 38] width 6 height 8
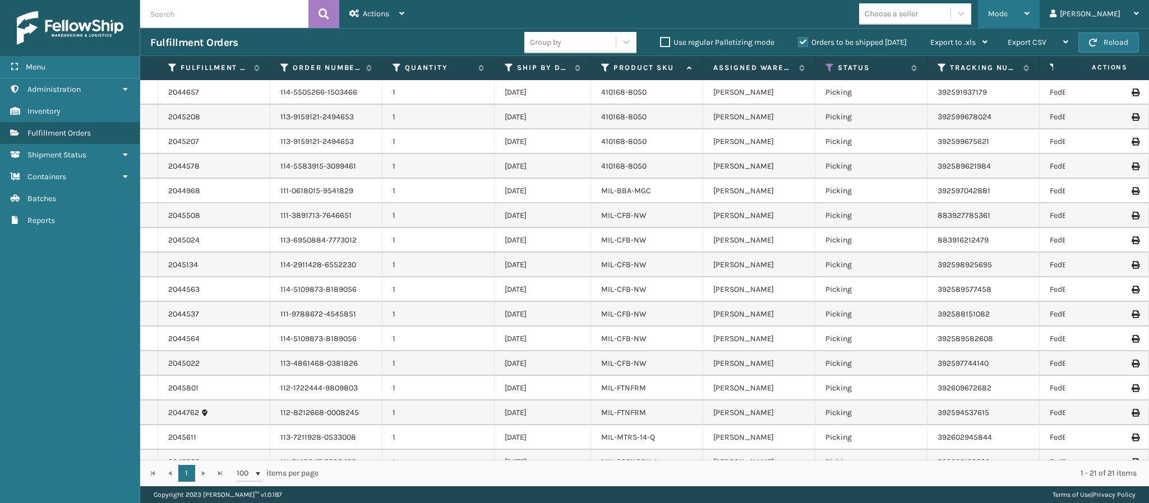
click at [1029, 18] on div "Mode" at bounding box center [1008, 14] width 41 height 28
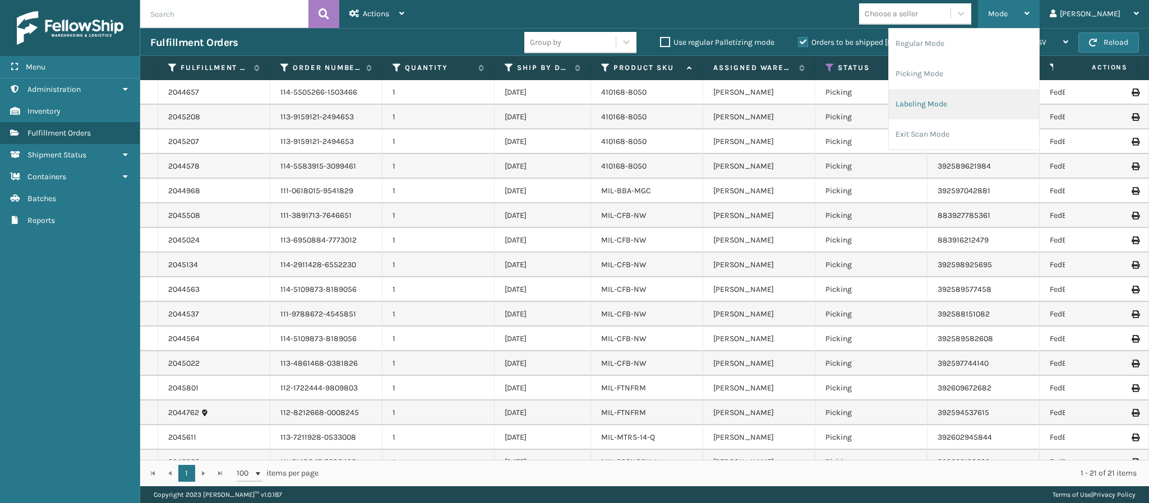
click at [991, 95] on li "Labeling Mode" at bounding box center [963, 104] width 150 height 30
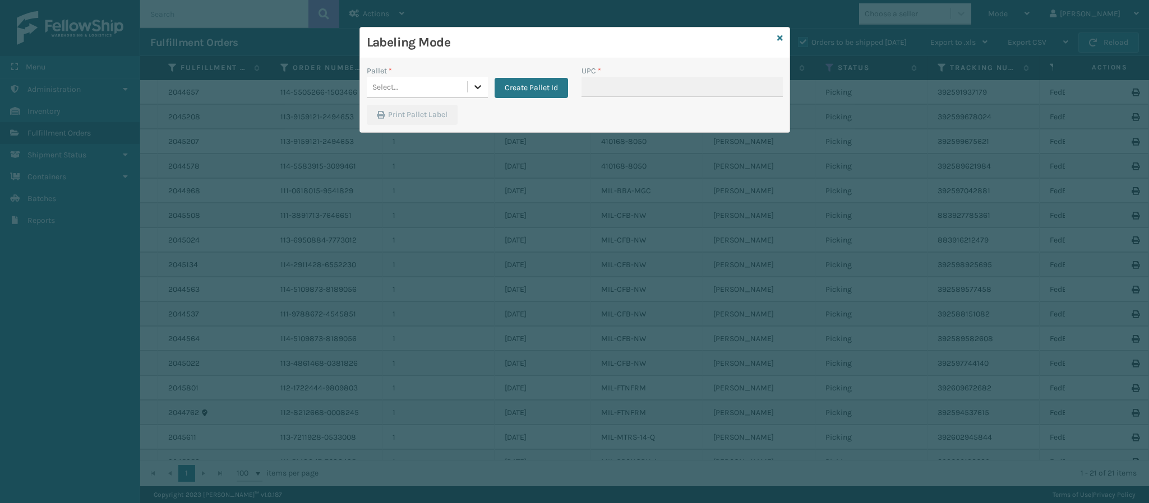
click at [475, 85] on icon at bounding box center [477, 86] width 11 height 11
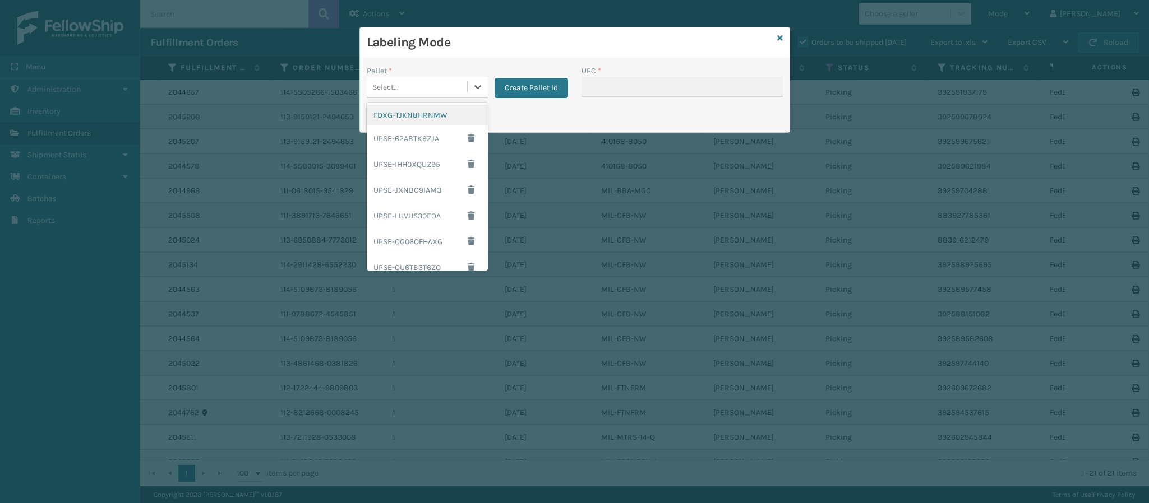
click at [426, 120] on div "FDXG-TJKN8HRNMW" at bounding box center [427, 115] width 121 height 21
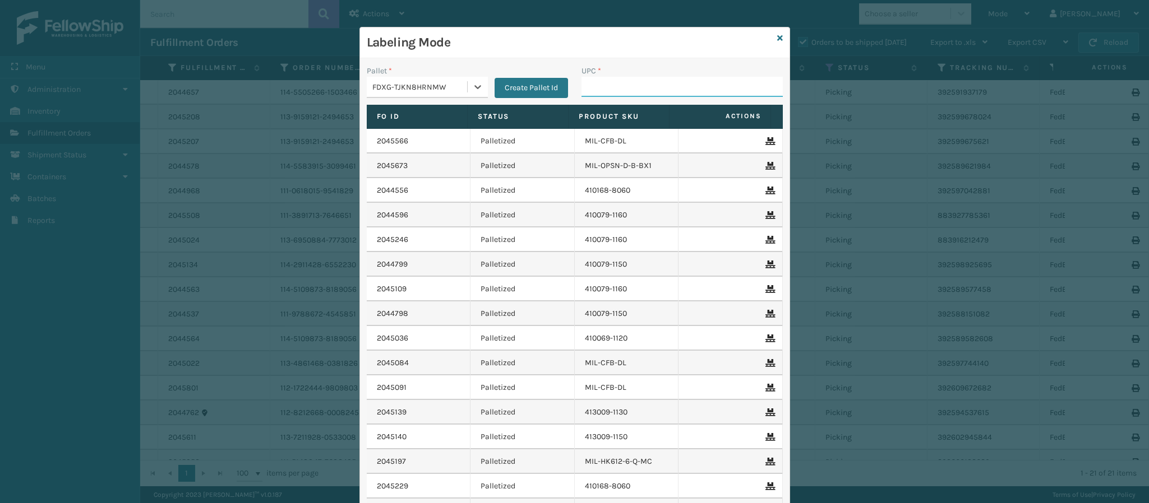
click at [591, 96] on input "UPC *" at bounding box center [681, 87] width 201 height 20
type input "84998603389"
type input "849986033899"
type input "8499860338"
type input "849986033899"
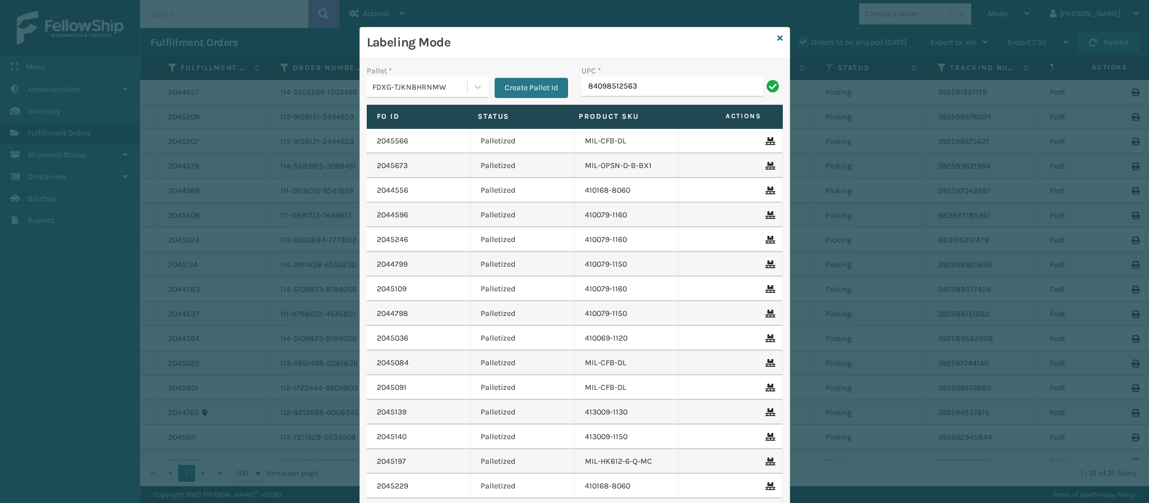
type input "840985125639"
type input "840985124557"
type input "840985126865"
type input "8409851181"
type input "840985121280"
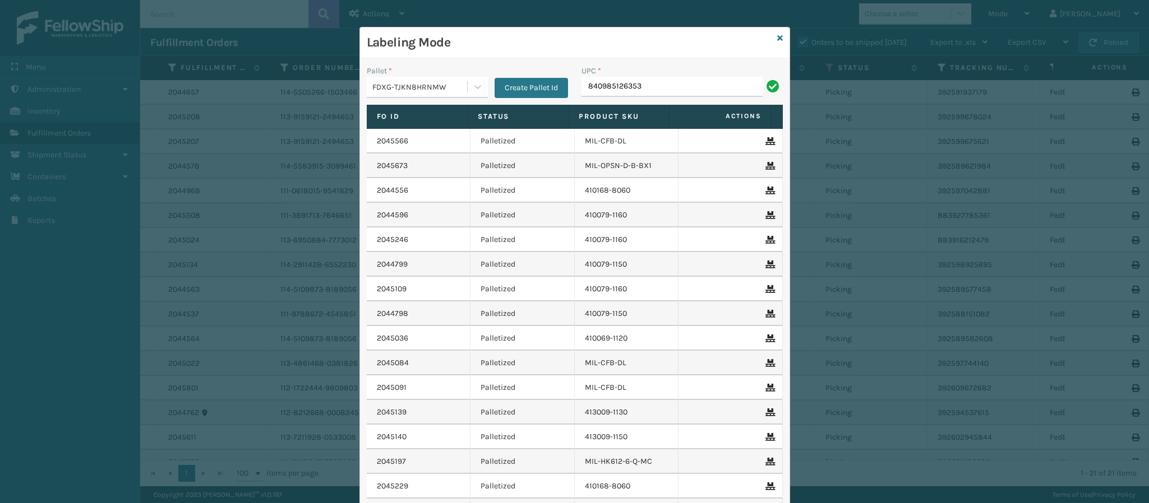
type input "840985126353"
type input "840985125516"
type input "84098512587"
